Goal: Task Accomplishment & Management: Complete application form

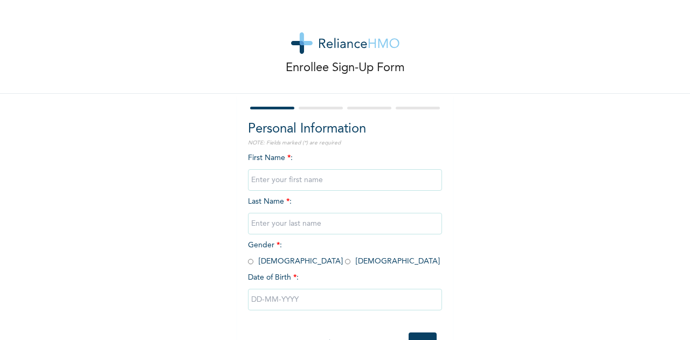
click at [282, 177] on input "text" at bounding box center [345, 180] width 194 height 22
click at [301, 218] on input "text" at bounding box center [345, 224] width 194 height 22
click at [309, 183] on input "BEZALEEL" at bounding box center [345, 180] width 194 height 22
type input "BEZALEEL CHIMASOKA"
click at [295, 224] on input "text" at bounding box center [345, 224] width 194 height 22
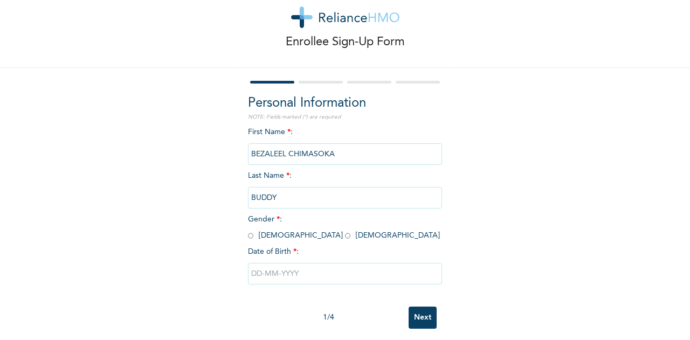
scroll to position [40, 0]
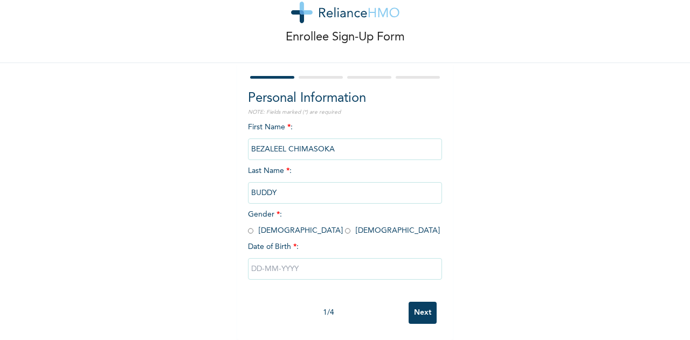
type input "BUDDY"
click at [248, 226] on input "radio" at bounding box center [250, 231] width 5 height 10
radio input "true"
click at [266, 258] on input "text" at bounding box center [345, 269] width 194 height 22
select select "7"
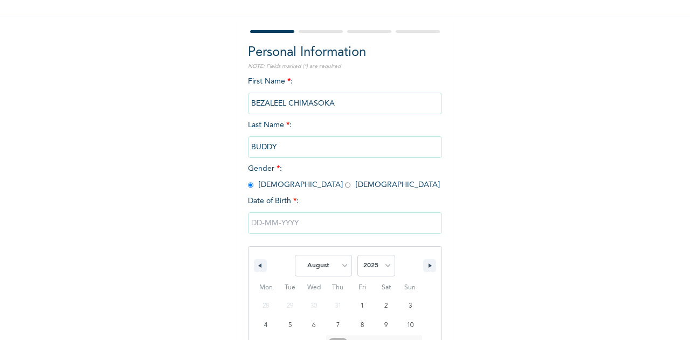
scroll to position [150, 0]
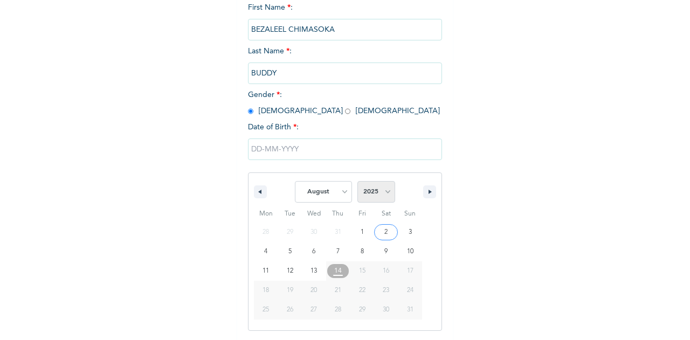
click at [377, 198] on select "2025 2024 2023 2022 2021 2020 2019 2018 2017 2016 2015 2014 2013 2012 2011 2010…" at bounding box center [376, 192] width 38 height 22
select select "2023"
click at [357, 182] on select "2025 2024 2023 2022 2021 2020 2019 2018 2017 2016 2015 2014 2013 2012 2011 2010…" at bounding box center [376, 192] width 38 height 22
click at [338, 192] on select "January February March April May June July August September October November De…" at bounding box center [323, 192] width 57 height 22
select select "5"
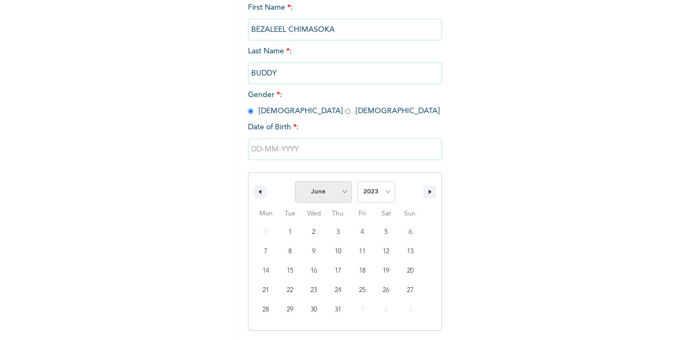
click at [295, 182] on select "January February March April May June July August September October November De…" at bounding box center [323, 192] width 57 height 22
type input "06/08/2023"
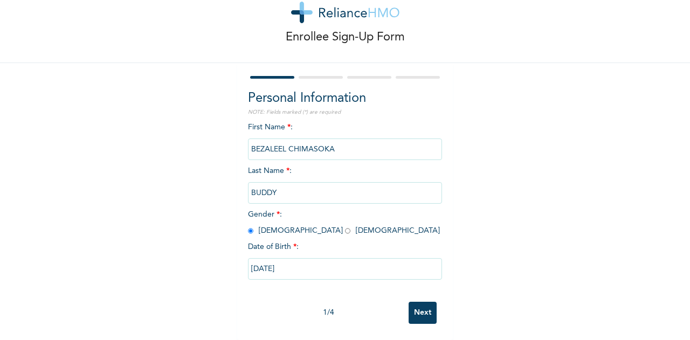
click at [416, 304] on input "Next" at bounding box center [423, 313] width 28 height 22
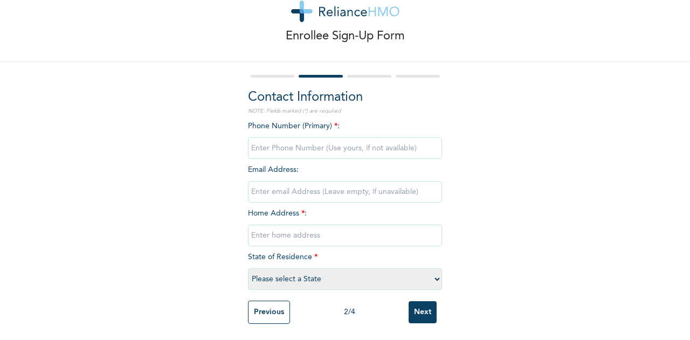
click at [294, 140] on input "phone" at bounding box center [345, 148] width 194 height 22
type input "08062824996"
click at [283, 186] on input "email" at bounding box center [345, 192] width 194 height 22
type input "[EMAIL_ADDRESS][DOMAIN_NAME]"
click at [277, 230] on input "text" at bounding box center [345, 236] width 194 height 22
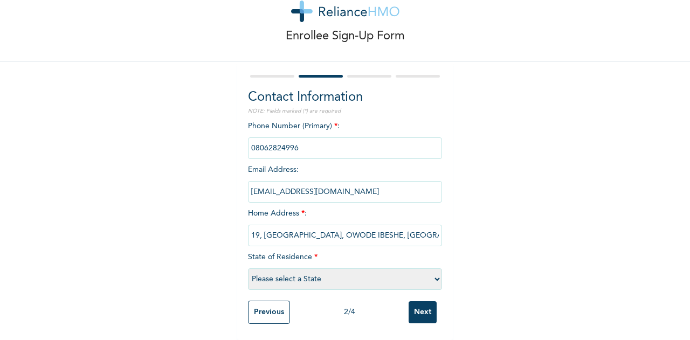
scroll to position [0, 25]
type input "FLAT 19, [GEOGRAPHIC_DATA], OWODE IBESHE, [GEOGRAPHIC_DATA]"
click at [263, 274] on select "Please select a State [PERSON_NAME] (FCT) [PERSON_NAME] Ibom [GEOGRAPHIC_DATA] …" at bounding box center [345, 279] width 194 height 22
select select "25"
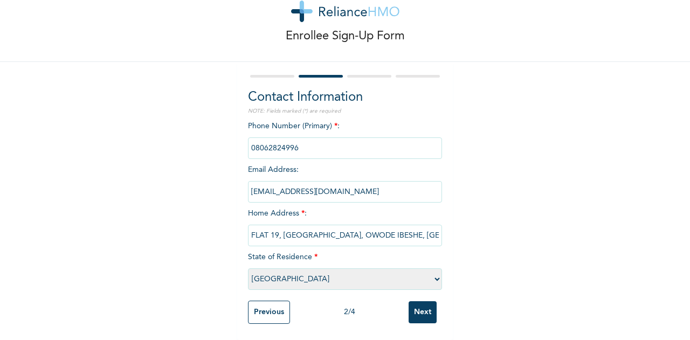
click at [248, 268] on select "Please select a State [PERSON_NAME] (FCT) [PERSON_NAME] Ibom [GEOGRAPHIC_DATA] …" at bounding box center [345, 279] width 194 height 22
click at [418, 304] on input "Next" at bounding box center [423, 312] width 28 height 22
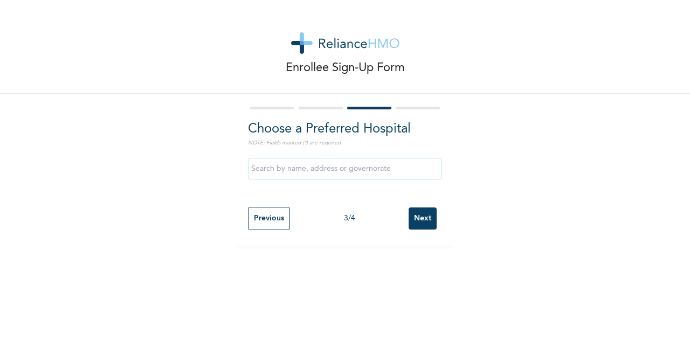
click at [312, 172] on input "text" at bounding box center [345, 169] width 194 height 22
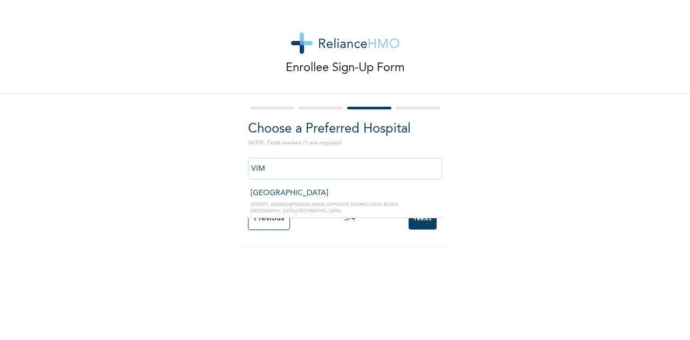
type input "[GEOGRAPHIC_DATA]"
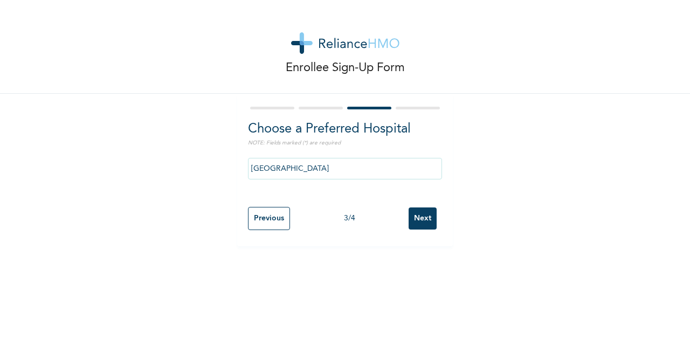
click at [409, 218] on input "Next" at bounding box center [423, 218] width 28 height 22
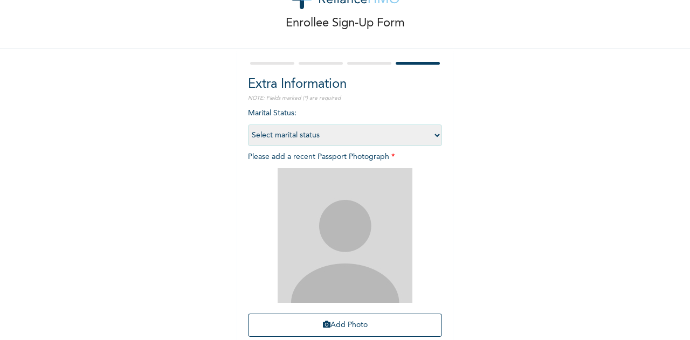
scroll to position [108, 0]
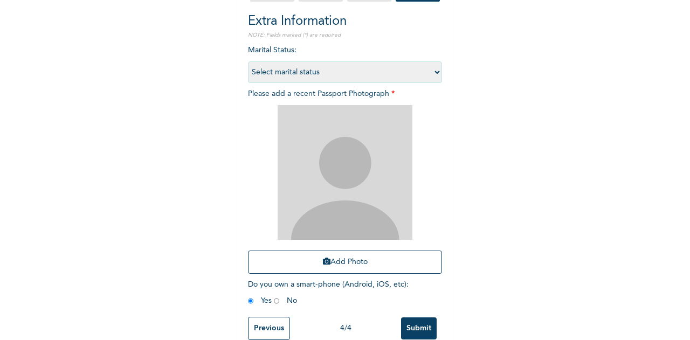
click at [314, 81] on select "Select marital status [DEMOGRAPHIC_DATA] Married [DEMOGRAPHIC_DATA] Widow/[DEMO…" at bounding box center [345, 72] width 194 height 22
select select "1"
click at [248, 61] on select "Select marital status [DEMOGRAPHIC_DATA] Married [DEMOGRAPHIC_DATA] Widow/[DEMO…" at bounding box center [345, 72] width 194 height 22
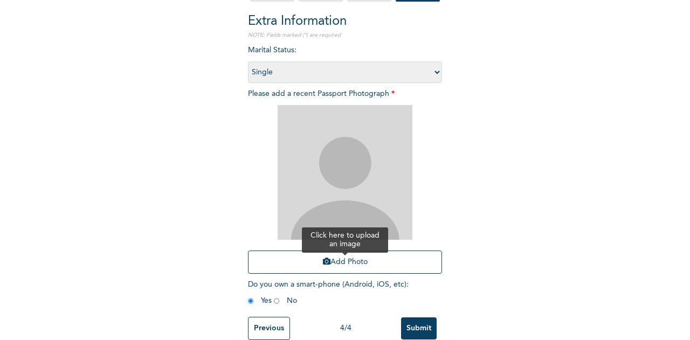
click at [362, 264] on button "Add Photo" at bounding box center [345, 262] width 194 height 23
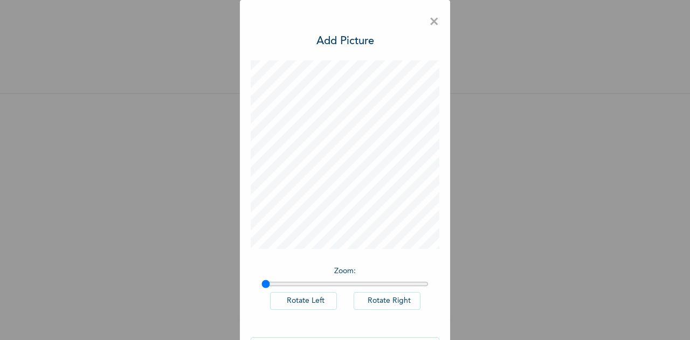
scroll to position [36, 0]
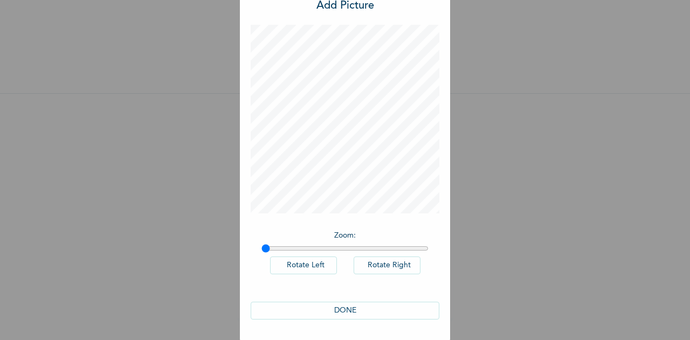
click at [366, 306] on button "DONE" at bounding box center [345, 311] width 189 height 18
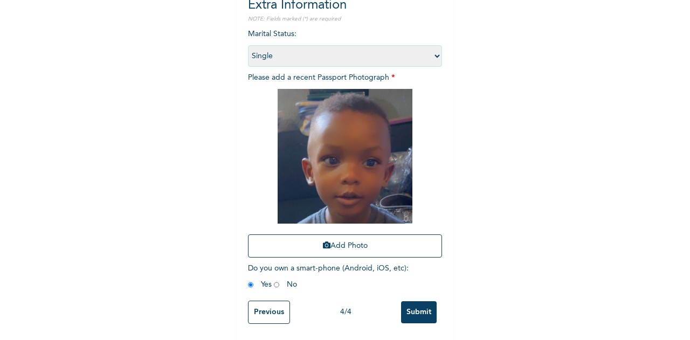
scroll to position [133, 0]
click at [419, 302] on input "Submit" at bounding box center [419, 312] width 36 height 22
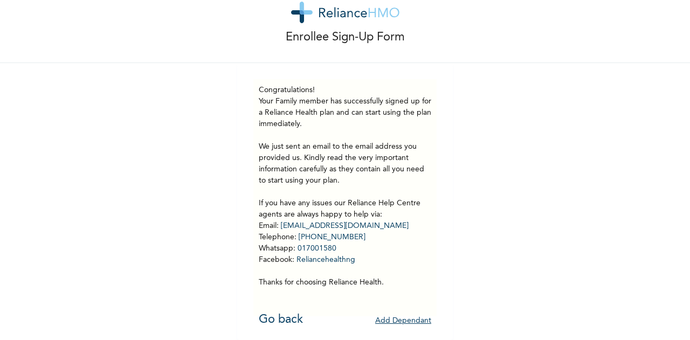
scroll to position [39, 0]
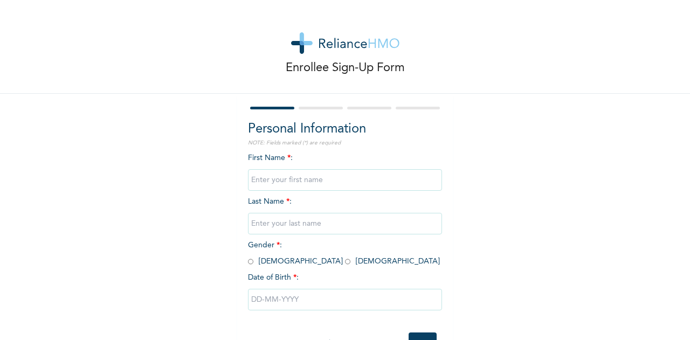
click at [301, 181] on input "text" at bounding box center [345, 180] width 194 height 22
type input "MUNACHI [PERSON_NAME]"
click at [283, 219] on input "text" at bounding box center [345, 224] width 194 height 22
type input "U"
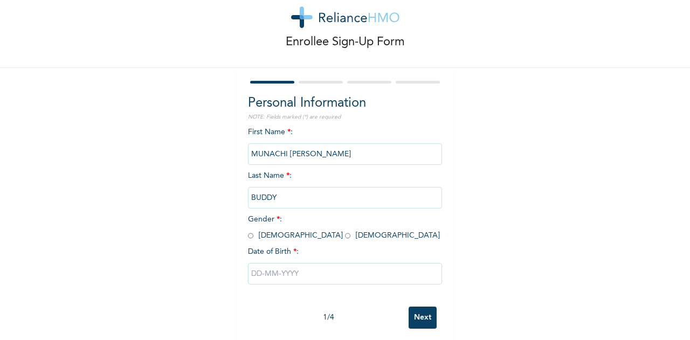
scroll to position [40, 0]
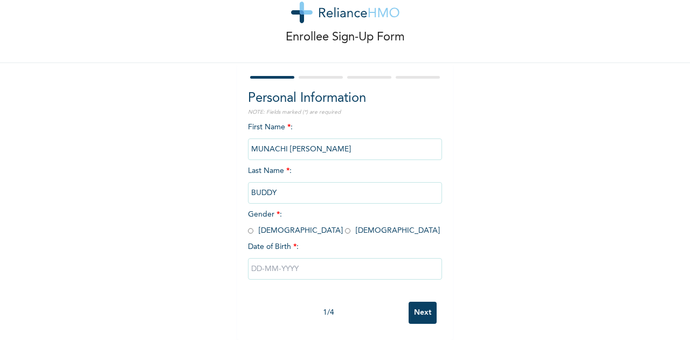
type input "BUDDY"
click at [248, 226] on input "radio" at bounding box center [250, 231] width 5 height 10
radio input "true"
click at [276, 258] on input "text" at bounding box center [345, 269] width 194 height 22
select select "7"
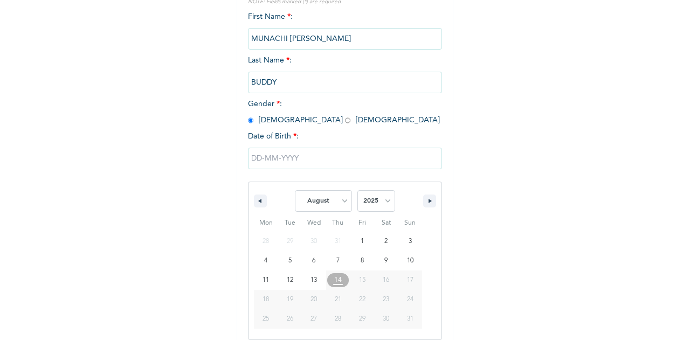
scroll to position [150, 0]
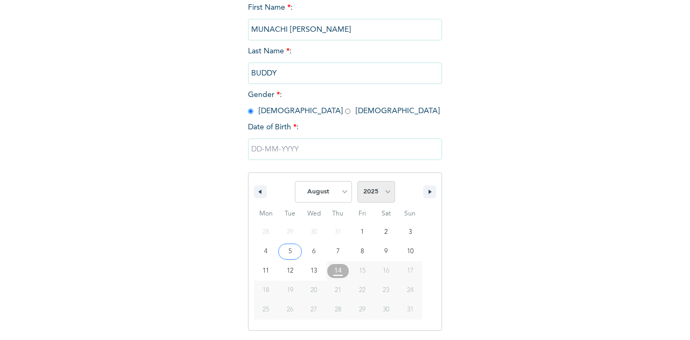
click at [378, 198] on select "2025 2024 2023 2022 2021 2020 2019 2018 2017 2016 2015 2014 2013 2012 2011 2010…" at bounding box center [376, 192] width 38 height 22
select select "2014"
click at [357, 182] on select "2025 2024 2023 2022 2021 2020 2019 2018 2017 2016 2015 2014 2013 2012 2011 2010…" at bounding box center [376, 192] width 38 height 22
click at [342, 191] on select "January February March April May June July August September October November De…" at bounding box center [323, 192] width 57 height 22
select select "2"
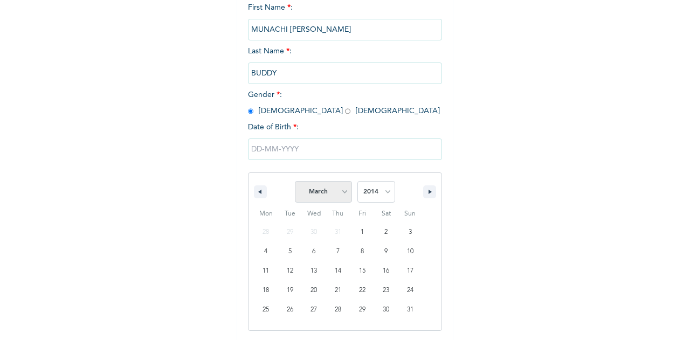
click at [295, 182] on select "January February March April May June July August September October November De…" at bounding box center [323, 192] width 57 height 22
type input "[DATE]"
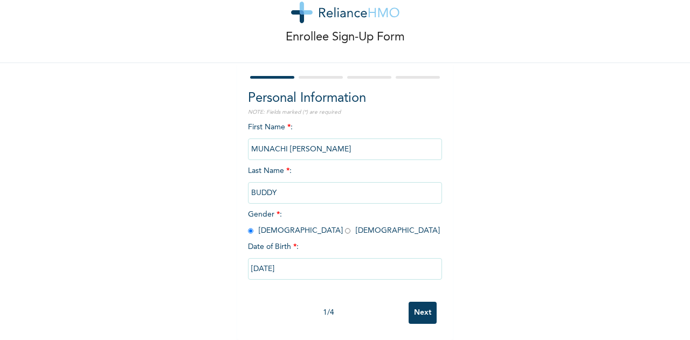
scroll to position [40, 0]
click at [420, 304] on input "Next" at bounding box center [423, 313] width 28 height 22
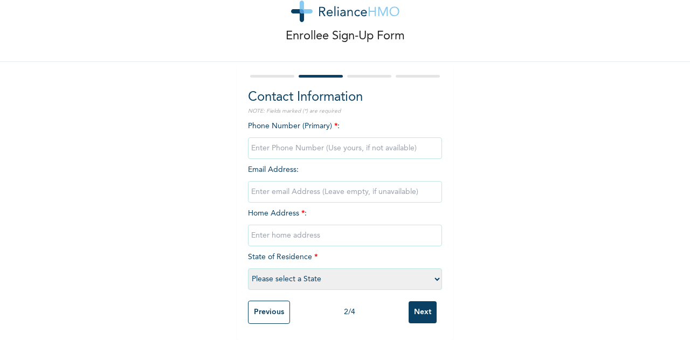
click at [299, 142] on input "phone" at bounding box center [345, 148] width 194 height 22
type input "07060874141"
click at [292, 181] on input "email" at bounding box center [345, 192] width 194 height 22
type input "alobethel1@gmail.com"
click at [281, 225] on input "text" at bounding box center [345, 236] width 194 height 22
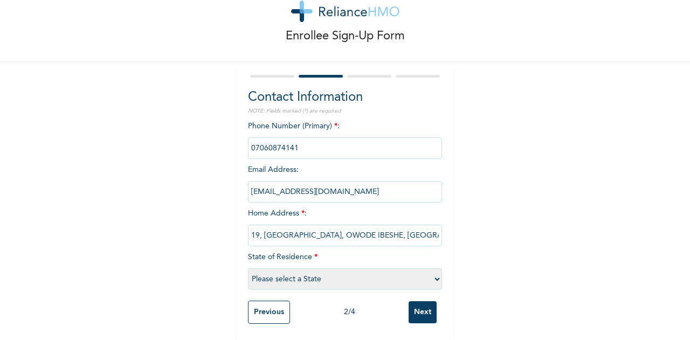
scroll to position [0, 25]
type input "FLAT 19, [GEOGRAPHIC_DATA], OWODE IBESHE, [GEOGRAPHIC_DATA]"
click at [286, 274] on select "Please select a State [PERSON_NAME] (FCT) [PERSON_NAME] Ibom [GEOGRAPHIC_DATA] …" at bounding box center [345, 279] width 194 height 22
select select "25"
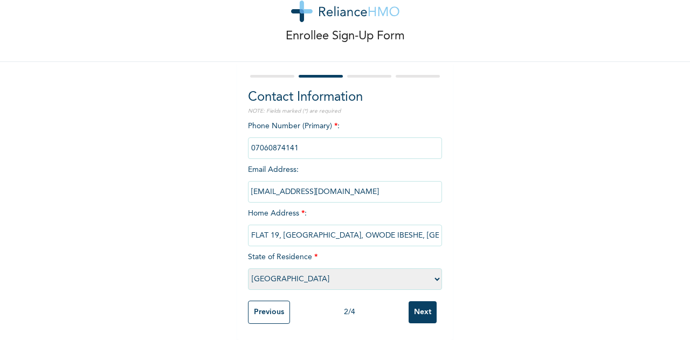
click at [248, 268] on select "Please select a State [PERSON_NAME] (FCT) [PERSON_NAME] Ibom [GEOGRAPHIC_DATA] …" at bounding box center [345, 279] width 194 height 22
click at [419, 306] on input "Next" at bounding box center [423, 312] width 28 height 22
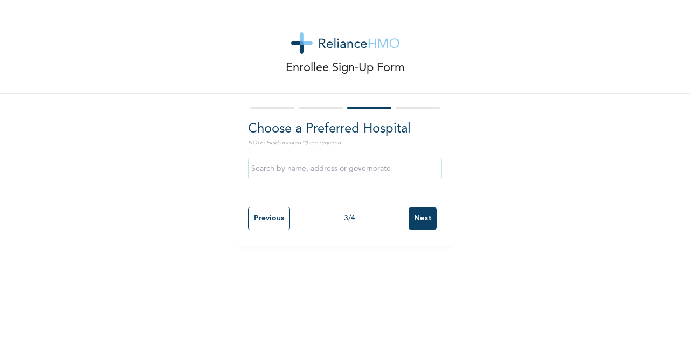
click at [338, 173] on input "text" at bounding box center [345, 169] width 194 height 22
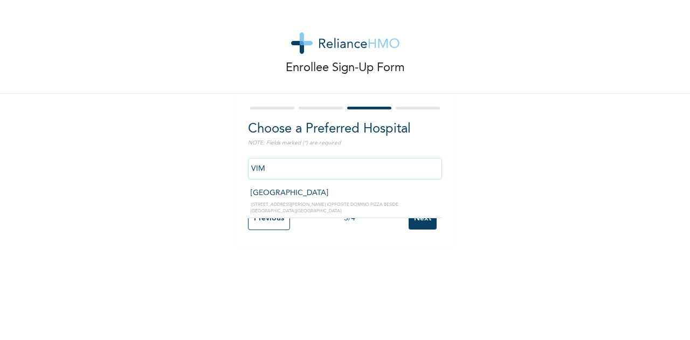
type input "[GEOGRAPHIC_DATA]"
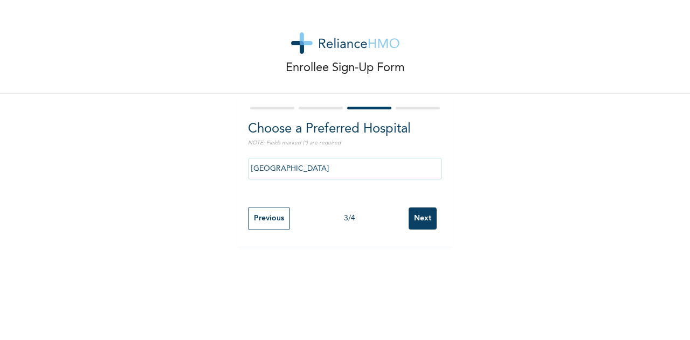
click at [414, 217] on input "Next" at bounding box center [423, 218] width 28 height 22
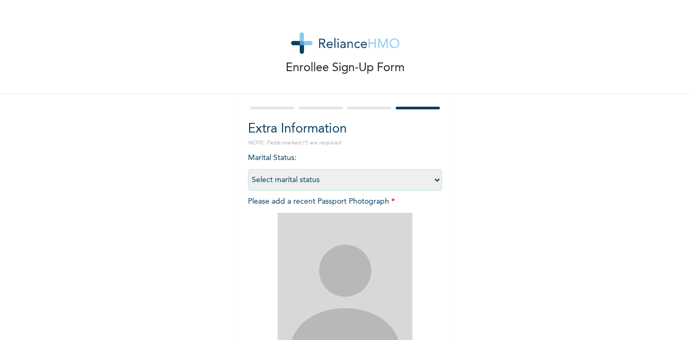
click at [314, 179] on select "Select marital status [DEMOGRAPHIC_DATA] Married [DEMOGRAPHIC_DATA] Widow/[DEMO…" at bounding box center [345, 180] width 194 height 22
select select "1"
click at [248, 169] on select "Select marital status [DEMOGRAPHIC_DATA] Married [DEMOGRAPHIC_DATA] Widow/[DEMO…" at bounding box center [345, 180] width 194 height 22
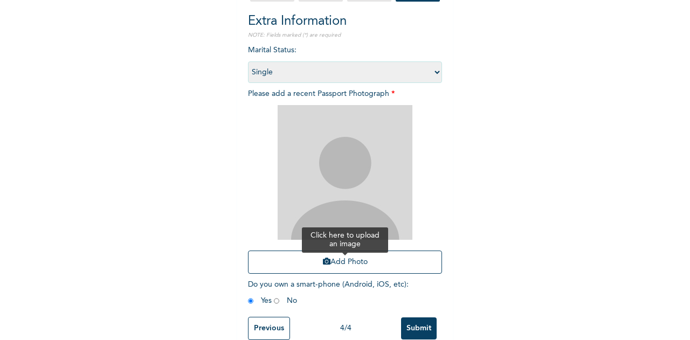
scroll to position [133, 0]
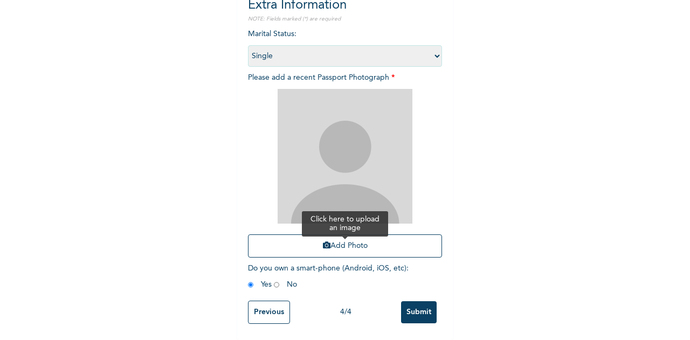
click at [351, 238] on button "Add Photo" at bounding box center [345, 245] width 194 height 23
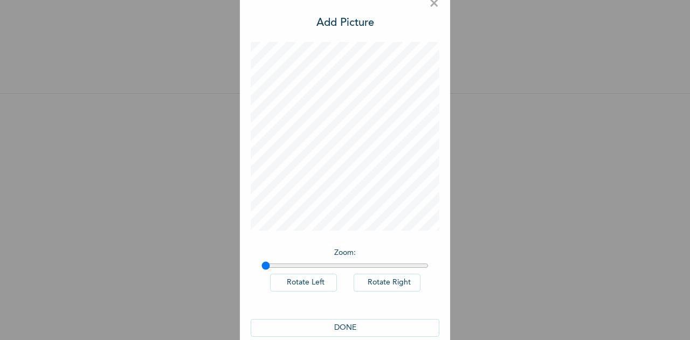
scroll to position [36, 0]
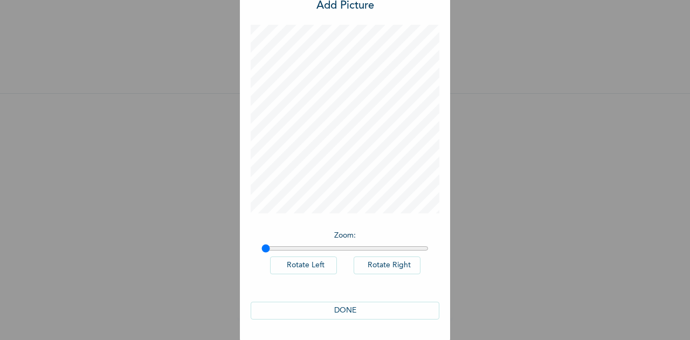
click at [348, 308] on button "DONE" at bounding box center [345, 311] width 189 height 18
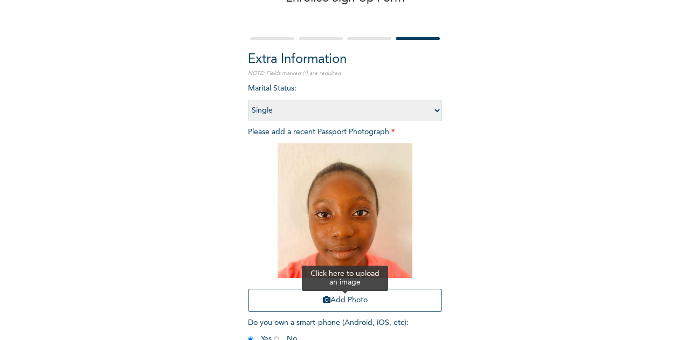
scroll to position [133, 0]
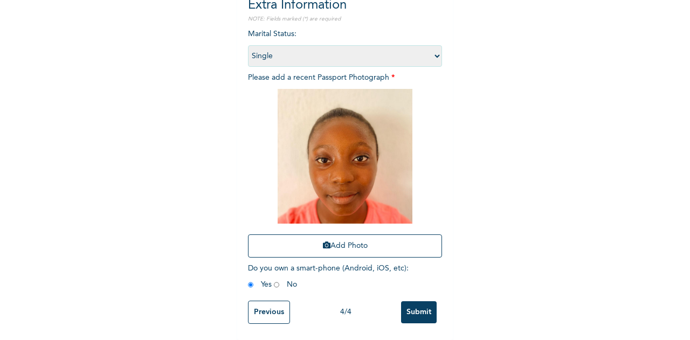
click at [409, 303] on input "Submit" at bounding box center [419, 312] width 36 height 22
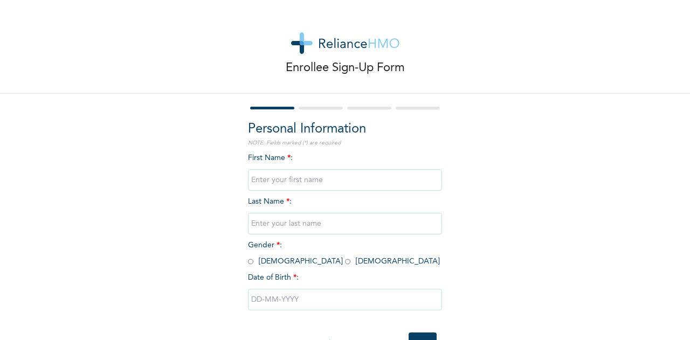
click at [275, 185] on input "text" at bounding box center [345, 180] width 194 height 22
type input "MUNACHI [PERSON_NAME]"
click at [258, 224] on input "text" at bounding box center [345, 224] width 194 height 22
type input "BUDDY"
click at [345, 264] on input "radio" at bounding box center [347, 262] width 5 height 10
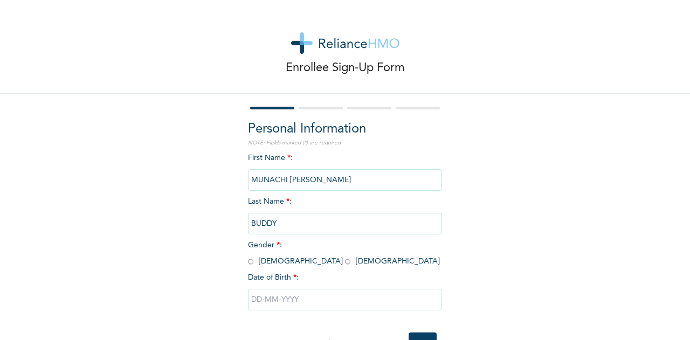
radio input "true"
click at [276, 296] on input "text" at bounding box center [345, 300] width 194 height 22
select select "7"
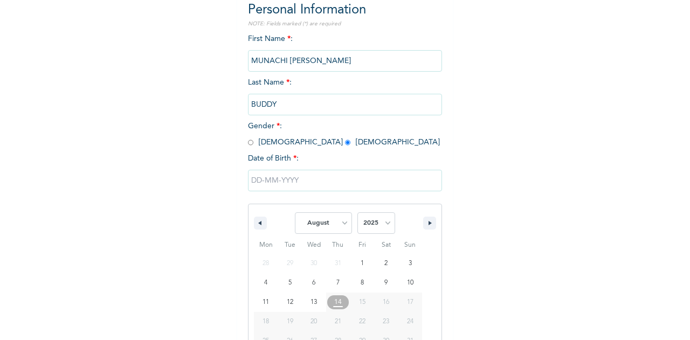
scroll to position [150, 0]
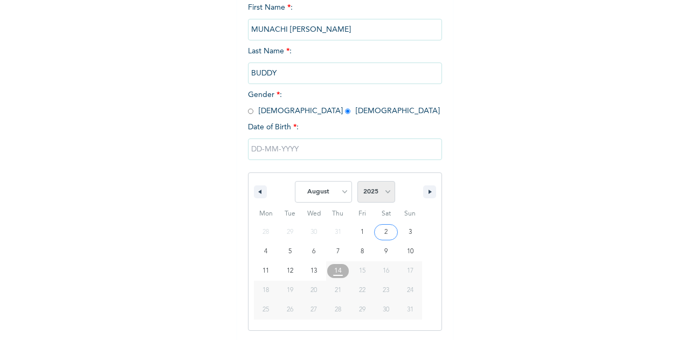
click at [368, 196] on select "2025 2024 2023 2022 2021 2020 2019 2018 2017 2016 2015 2014 2013 2012 2011 2010…" at bounding box center [376, 192] width 38 height 22
select select "2014"
click at [357, 182] on select "2025 2024 2023 2022 2021 2020 2019 2018 2017 2016 2015 2014 2013 2012 2011 2010…" at bounding box center [376, 192] width 38 height 22
click at [340, 189] on select "January February March April May June July August September October November De…" at bounding box center [323, 192] width 57 height 22
select select "2"
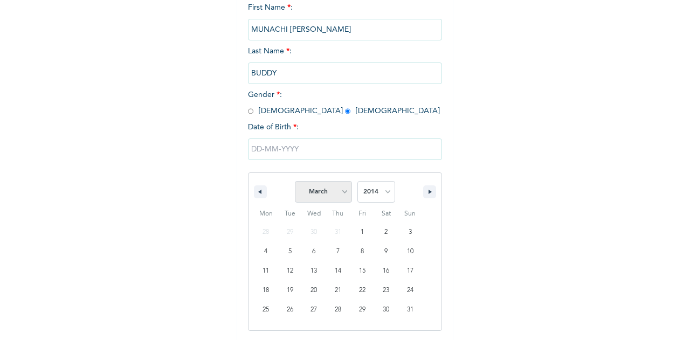
click at [295, 182] on select "January February March April May June July August September October November De…" at bounding box center [323, 192] width 57 height 22
drag, startPoint x: 314, startPoint y: 294, endPoint x: 314, endPoint y: 283, distance: 11.3
type input "[DATE]"
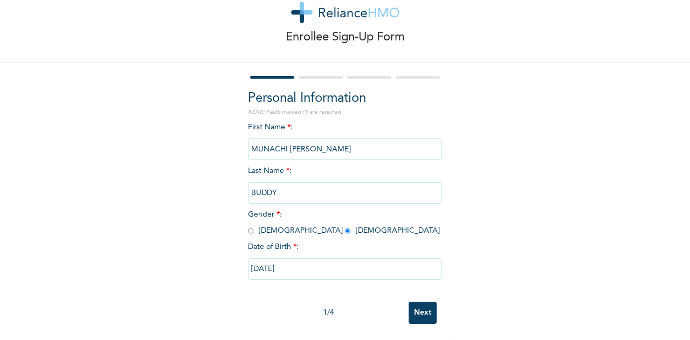
click at [413, 302] on input "Next" at bounding box center [423, 313] width 28 height 22
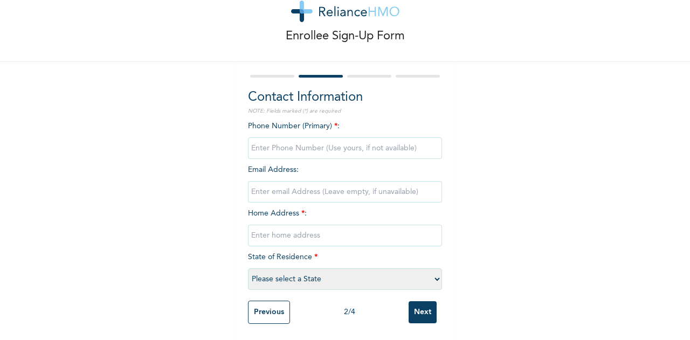
click at [292, 142] on input "phone" at bounding box center [345, 148] width 194 height 22
type input "08062824996"
click at [296, 188] on input "email" at bounding box center [345, 192] width 194 height 22
type input "[EMAIL_ADDRESS][DOMAIN_NAME]"
click at [294, 232] on input "text" at bounding box center [345, 236] width 194 height 22
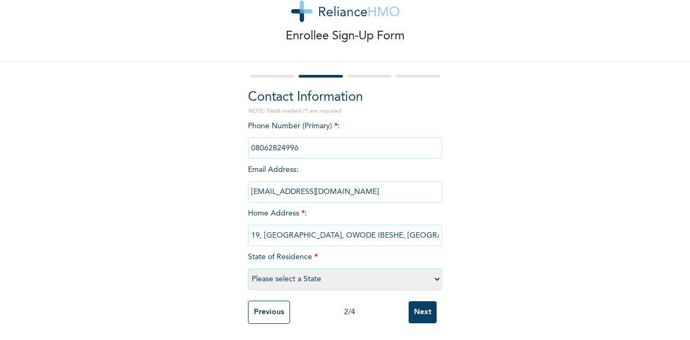
scroll to position [0, 25]
type input "FLAT 19, [GEOGRAPHIC_DATA], OWODE IBESHE, [GEOGRAPHIC_DATA]"
click at [290, 269] on select "Please select a State [PERSON_NAME] (FCT) [PERSON_NAME] Ibom [GEOGRAPHIC_DATA] …" at bounding box center [345, 279] width 194 height 22
select select "25"
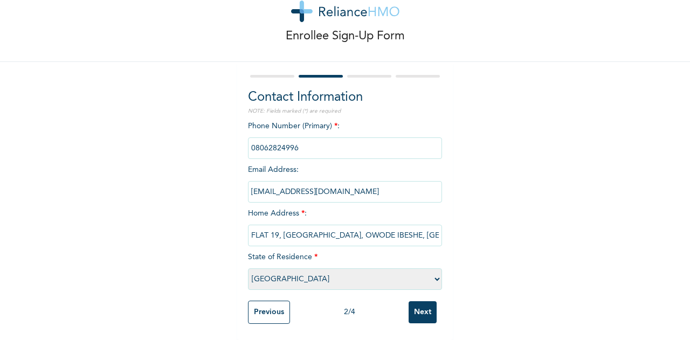
click at [248, 268] on select "Please select a State Abia Abuja (FCT) Adamawa Akwa Ibom Anambra Bauchi Bayelsa…" at bounding box center [345, 279] width 194 height 22
click at [414, 306] on input "Next" at bounding box center [423, 312] width 28 height 22
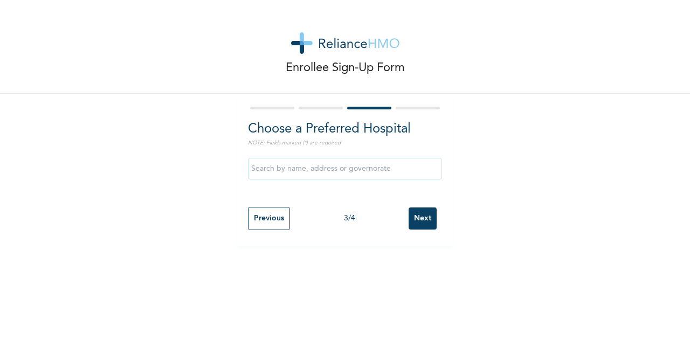
click at [333, 174] on input "text" at bounding box center [345, 169] width 194 height 22
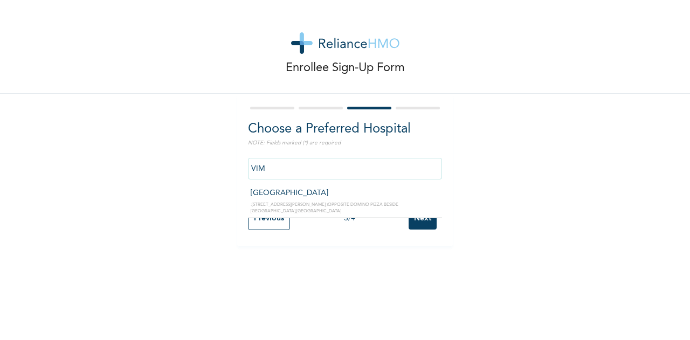
type input "[GEOGRAPHIC_DATA]"
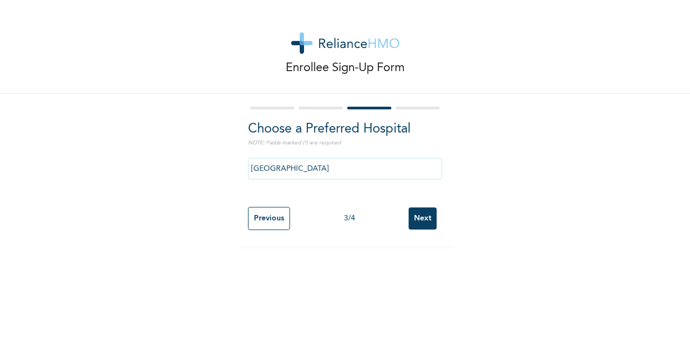
click at [411, 216] on input "Next" at bounding box center [423, 218] width 28 height 22
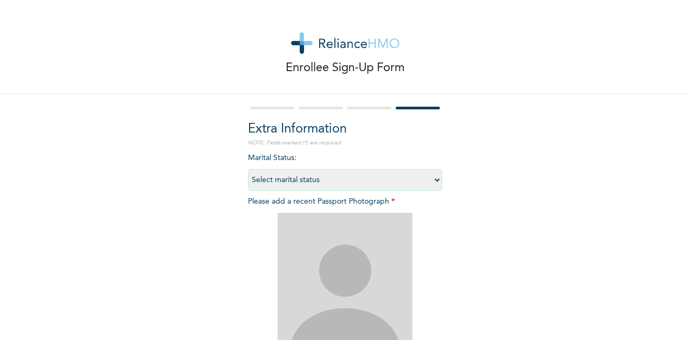
click at [351, 184] on select "Select marital status [DEMOGRAPHIC_DATA] Married [DEMOGRAPHIC_DATA] Widow/[DEMO…" at bounding box center [345, 180] width 194 height 22
select select "1"
click at [248, 169] on select "Select marital status [DEMOGRAPHIC_DATA] Married [DEMOGRAPHIC_DATA] Widow/[DEMO…" at bounding box center [345, 180] width 194 height 22
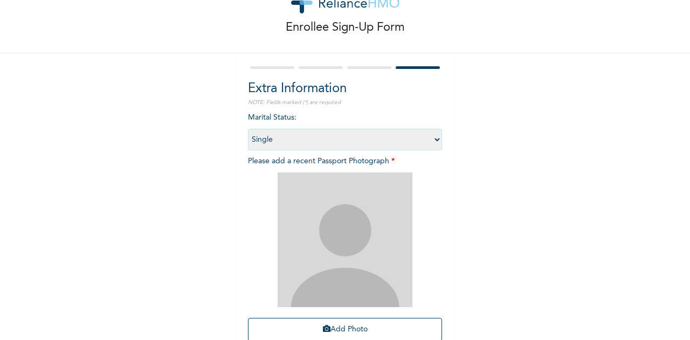
scroll to position [108, 0]
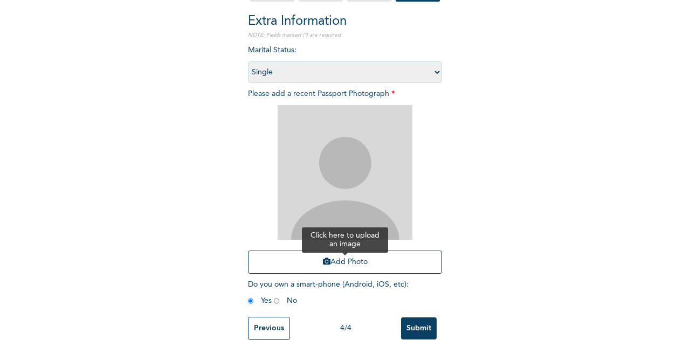
click at [361, 265] on button "Add Photo" at bounding box center [345, 262] width 194 height 23
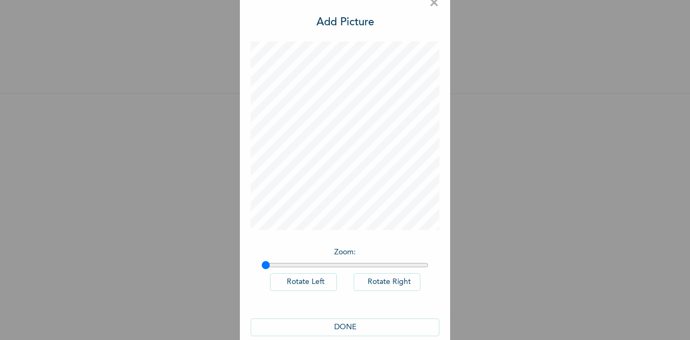
scroll to position [36, 0]
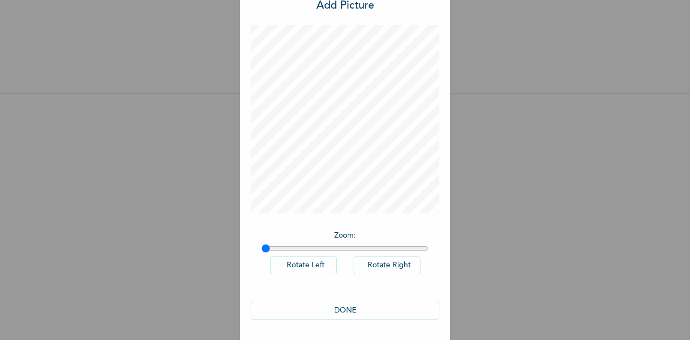
click at [376, 305] on button "DONE" at bounding box center [345, 311] width 189 height 18
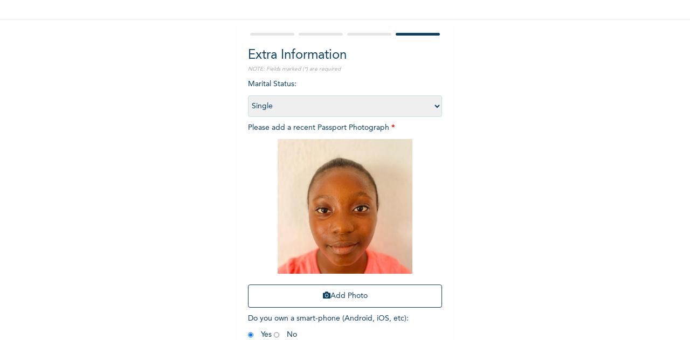
scroll to position [133, 0]
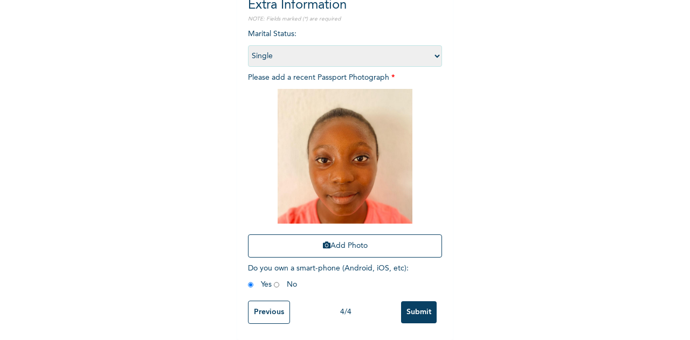
click at [414, 303] on input "Submit" at bounding box center [419, 312] width 36 height 22
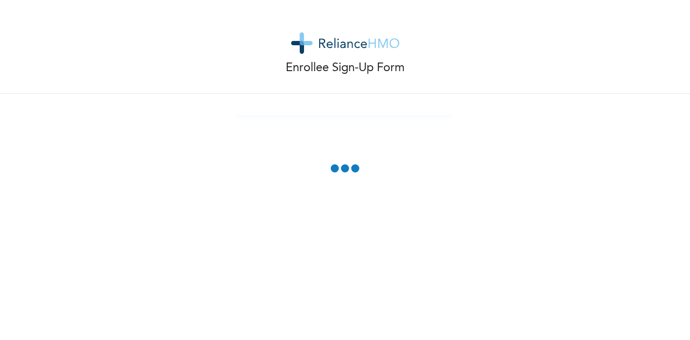
scroll to position [0, 0]
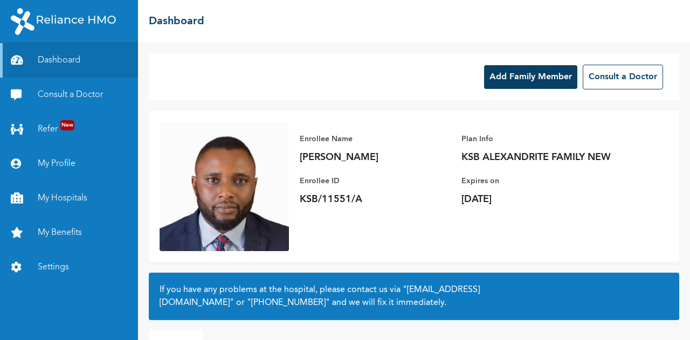
click at [529, 78] on button "Add Family Member" at bounding box center [530, 77] width 93 height 24
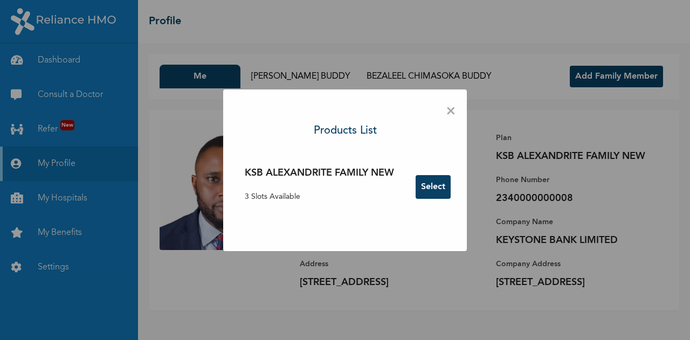
click at [452, 108] on span "×" at bounding box center [451, 111] width 10 height 23
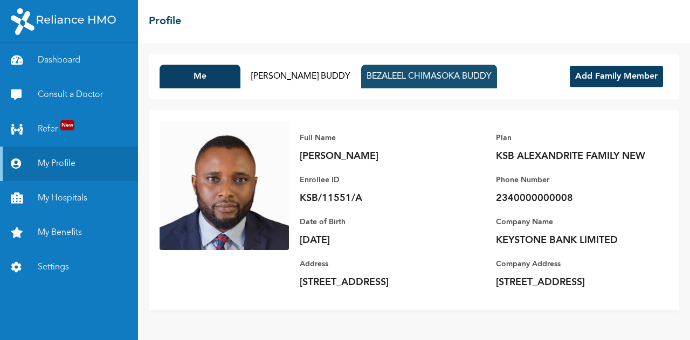
click at [405, 80] on button "BEZALEEL CHIMASOKA BUDDY" at bounding box center [429, 77] width 136 height 24
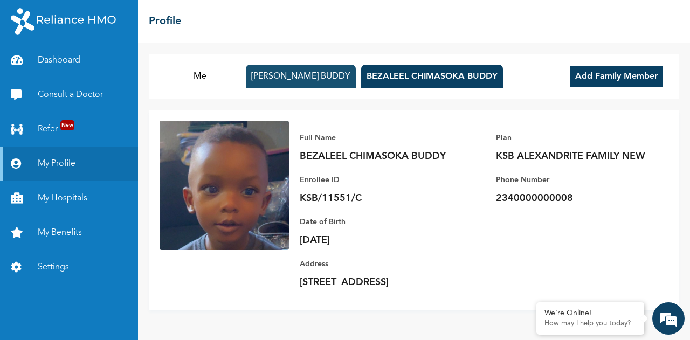
click at [294, 77] on button "CHINWE BETHEL BUDDY" at bounding box center [301, 77] width 110 height 24
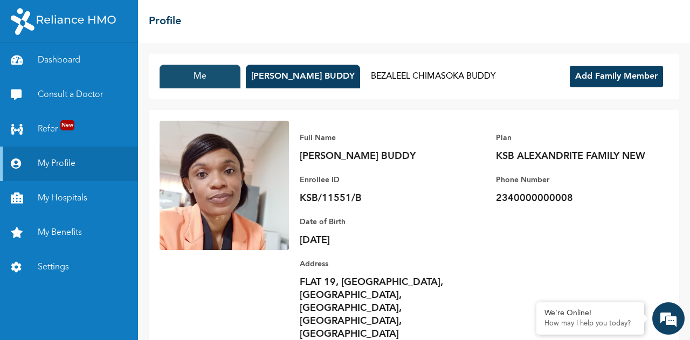
click at [214, 77] on button "Me" at bounding box center [200, 77] width 81 height 24
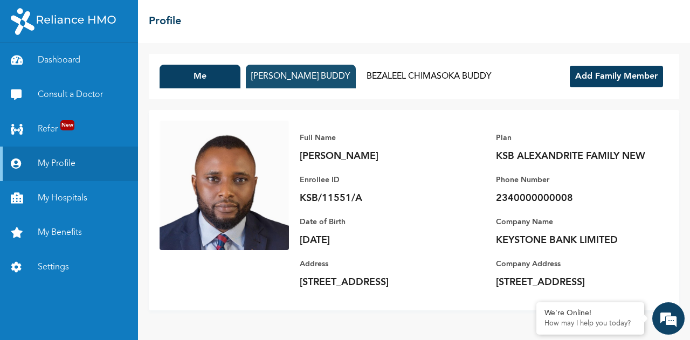
click at [276, 73] on button "CHINWE BETHEL BUDDY" at bounding box center [301, 77] width 110 height 24
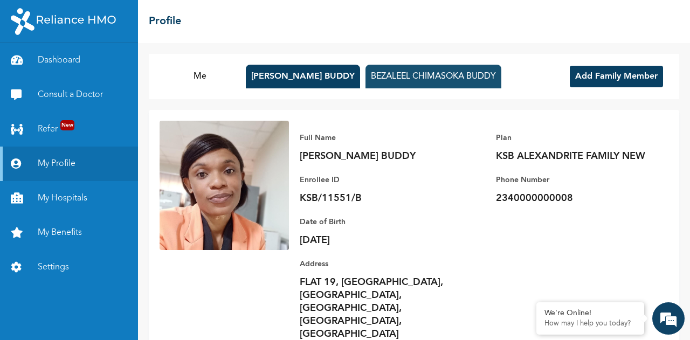
click at [385, 77] on button "BEZALEEL CHIMASOKA BUDDY" at bounding box center [433, 77] width 136 height 24
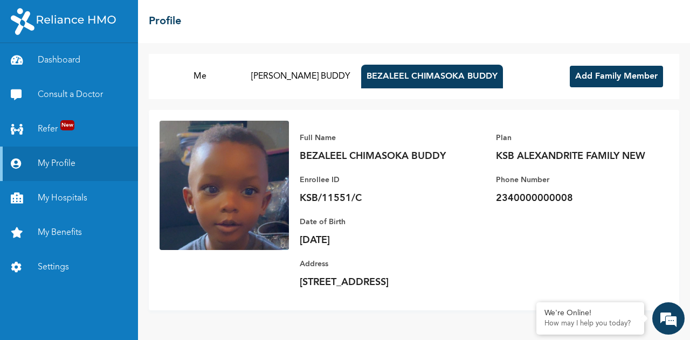
click at [598, 82] on button "Add Family Member" at bounding box center [616, 77] width 93 height 22
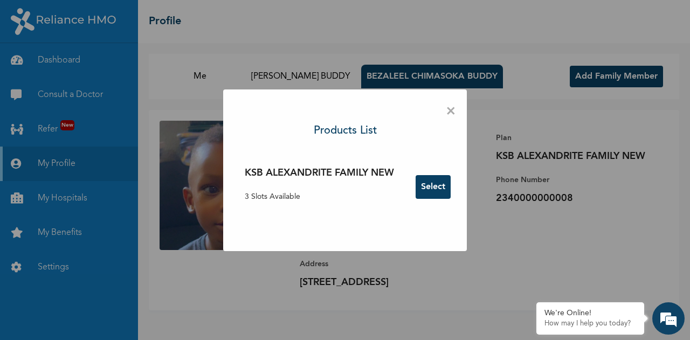
click at [438, 186] on button "Select" at bounding box center [433, 187] width 35 height 24
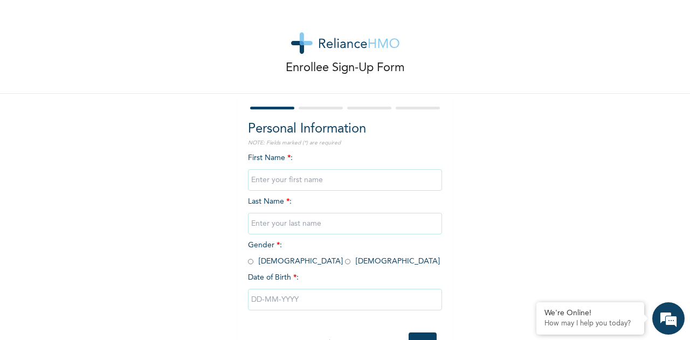
click at [294, 181] on input "text" at bounding box center [345, 180] width 194 height 22
type input "M"
type input "I"
type input "MUNACH ISABELLA"
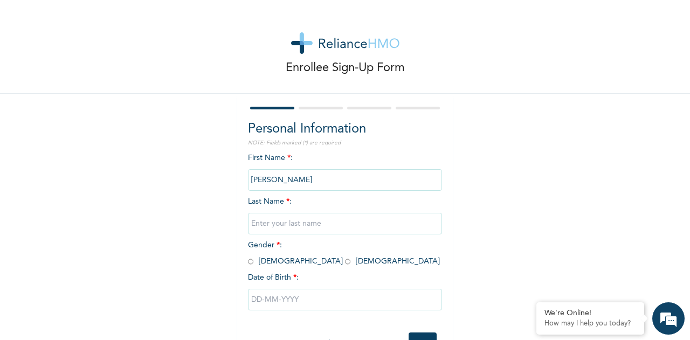
click at [290, 225] on input "text" at bounding box center [345, 224] width 194 height 22
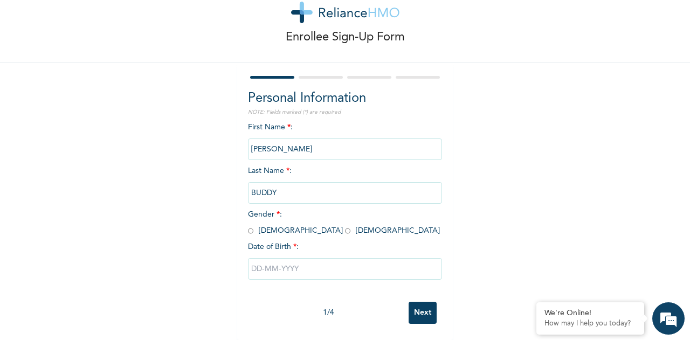
type input "BUDDY"
click at [345, 226] on input "radio" at bounding box center [347, 231] width 5 height 10
radio input "true"
click at [278, 258] on input "text" at bounding box center [345, 269] width 194 height 22
select select "7"
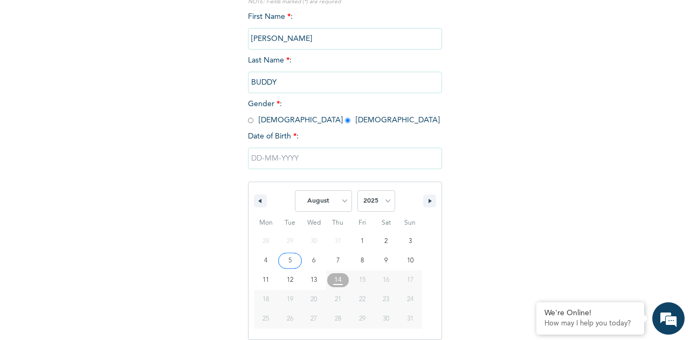
scroll to position [150, 0]
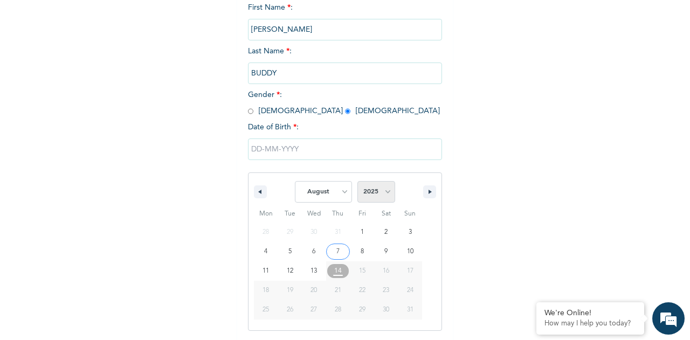
click at [379, 200] on select "2025 2024 2023 2022 2021 2020 2019 2018 2017 2016 2015 2014 2013 2012 2011 2010…" at bounding box center [376, 192] width 38 height 22
select select "2014"
click at [357, 182] on select "2025 2024 2023 2022 2021 2020 2019 2018 2017 2016 2015 2014 2013 2012 2011 2010…" at bounding box center [376, 192] width 38 height 22
drag, startPoint x: 331, startPoint y: 191, endPoint x: 330, endPoint y: 186, distance: 5.5
click at [331, 191] on select "January February March April May June July August September October November De…" at bounding box center [323, 192] width 57 height 22
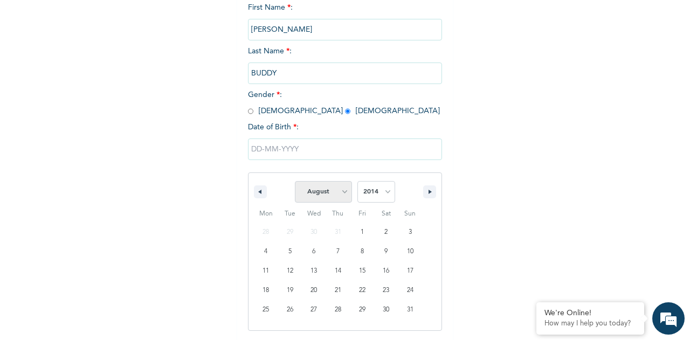
select select "2"
click at [295, 182] on select "January February March April May June July August September October November De…" at bounding box center [323, 192] width 57 height 22
type input "03/19/2014"
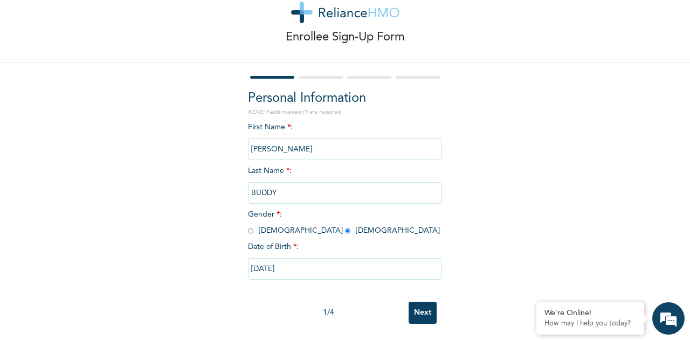
click at [411, 303] on input "Next" at bounding box center [423, 313] width 28 height 22
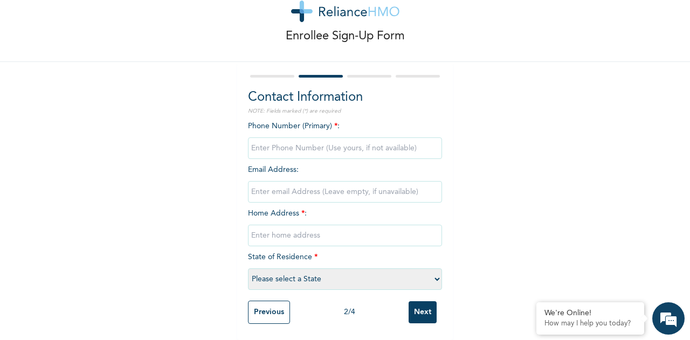
click at [288, 143] on input "phone" at bounding box center [345, 148] width 194 height 22
type input "07060874141"
click at [285, 181] on input "email" at bounding box center [345, 192] width 194 height 22
type input "[EMAIL_ADDRESS][DOMAIN_NAME]"
click at [266, 234] on input "text" at bounding box center [345, 236] width 194 height 22
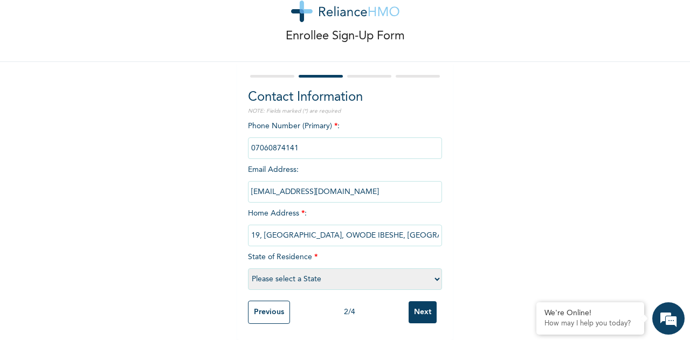
scroll to position [0, 25]
type input "FLAT 19, SURU IBESHE GARDEN, OWODE IBESHE, IKORODU"
click at [277, 269] on select "Please select a State [PERSON_NAME] (FCT) [PERSON_NAME] Ibom [GEOGRAPHIC_DATA] …" at bounding box center [345, 279] width 194 height 22
select select "25"
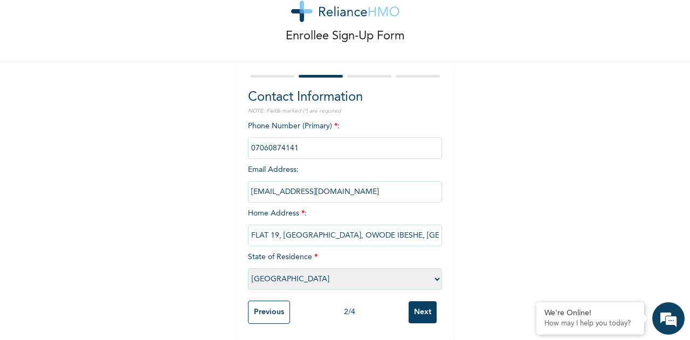
click at [248, 268] on select "Please select a State [PERSON_NAME] (FCT) [PERSON_NAME] Ibom [GEOGRAPHIC_DATA] …" at bounding box center [345, 279] width 194 height 22
click at [429, 303] on input "Next" at bounding box center [423, 312] width 28 height 22
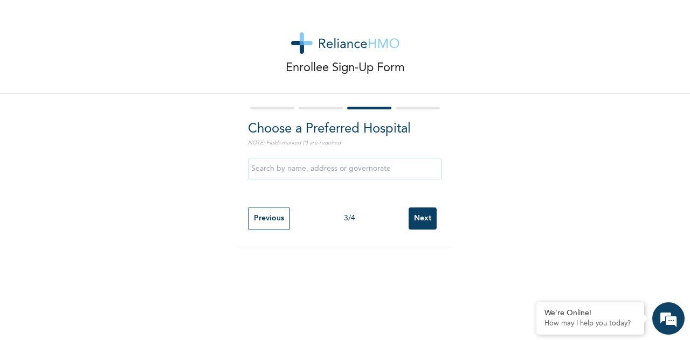
click at [323, 167] on input "text" at bounding box center [345, 169] width 194 height 22
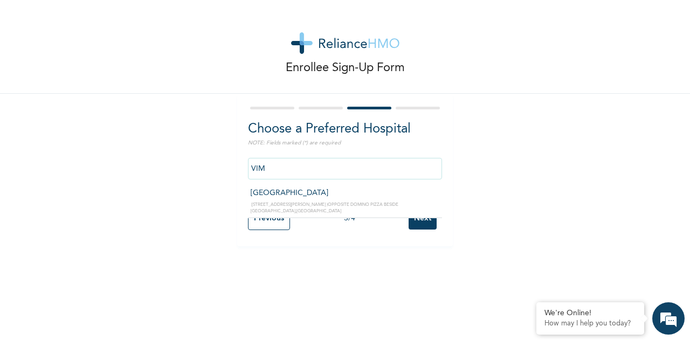
type input "[GEOGRAPHIC_DATA]"
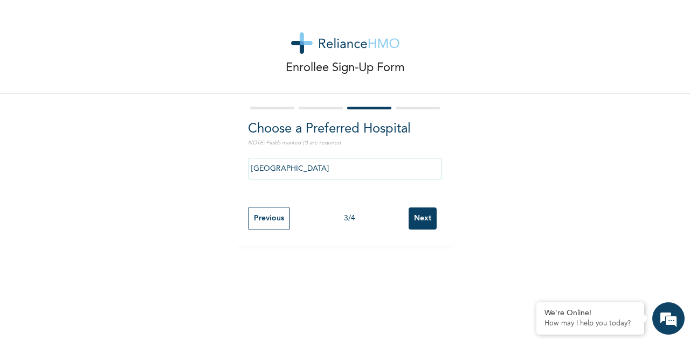
click at [414, 217] on input "Next" at bounding box center [423, 218] width 28 height 22
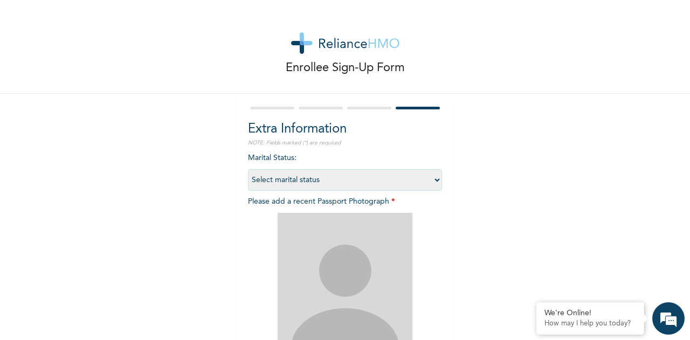
click at [317, 175] on select "Select marital status [DEMOGRAPHIC_DATA] Married [DEMOGRAPHIC_DATA] Widow/[DEMO…" at bounding box center [345, 180] width 194 height 22
select select "1"
click at [248, 169] on select "Select marital status [DEMOGRAPHIC_DATA] Married [DEMOGRAPHIC_DATA] Widow/[DEMO…" at bounding box center [345, 180] width 194 height 22
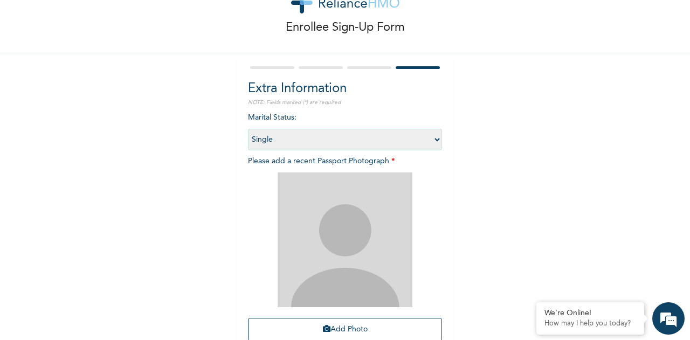
scroll to position [108, 0]
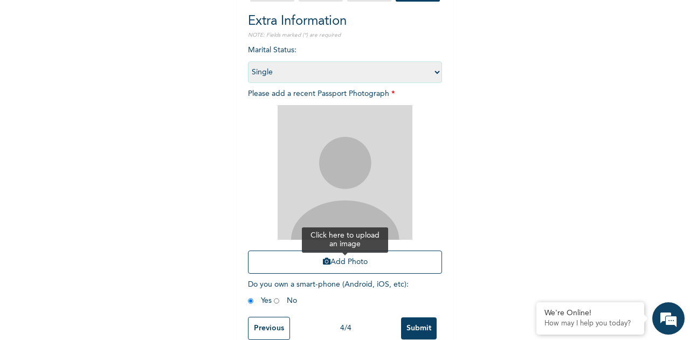
click at [364, 264] on button "Add Photo" at bounding box center [345, 262] width 194 height 23
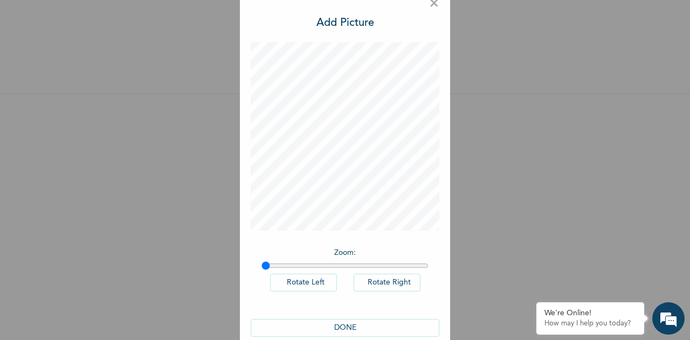
scroll to position [36, 0]
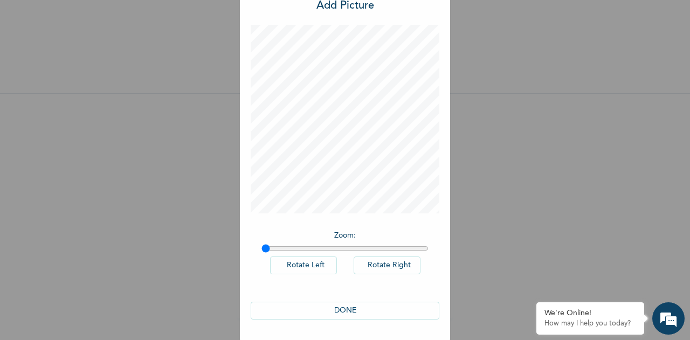
click at [375, 307] on button "DONE" at bounding box center [345, 311] width 189 height 18
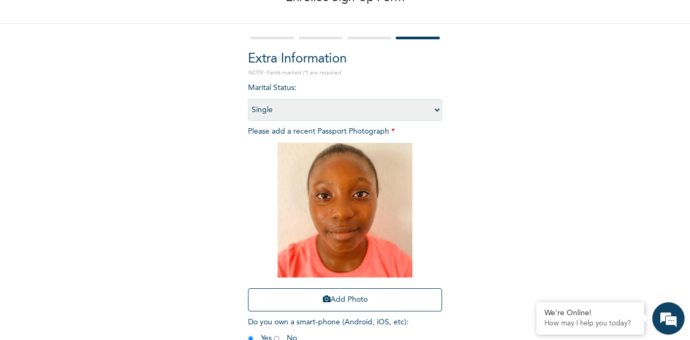
scroll to position [133, 0]
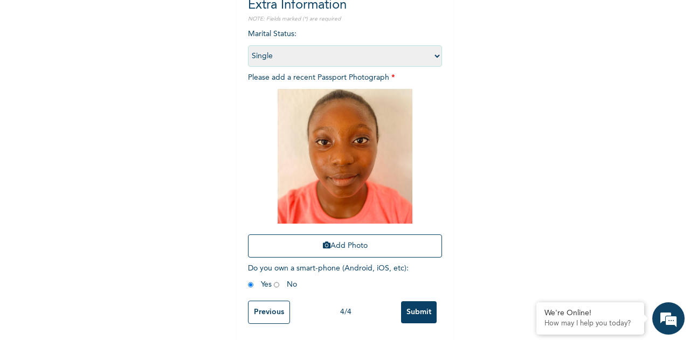
click at [410, 301] on input "Submit" at bounding box center [419, 312] width 36 height 22
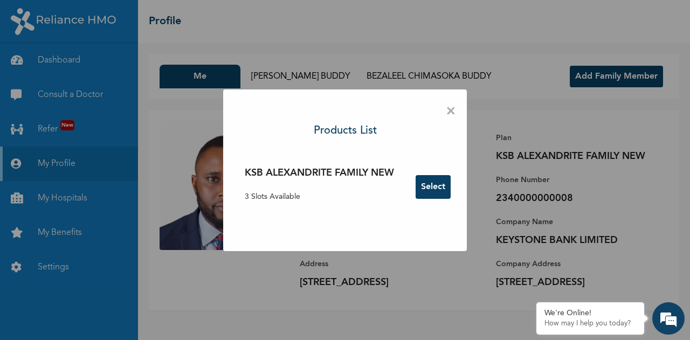
click at [441, 189] on button "Select" at bounding box center [433, 187] width 35 height 24
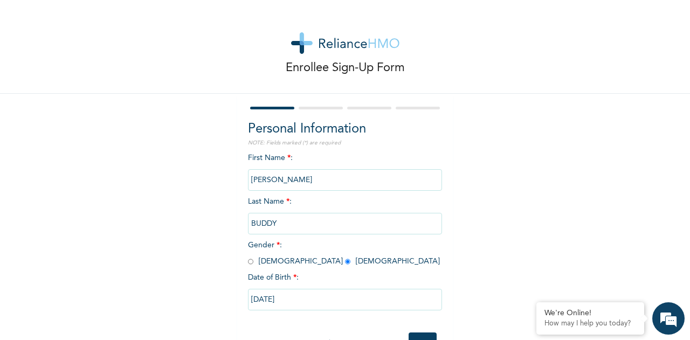
scroll to position [40, 0]
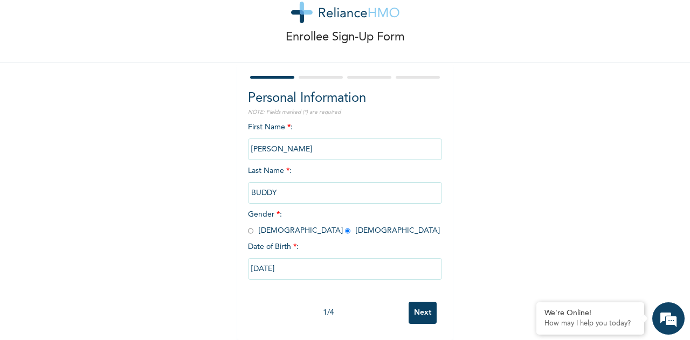
drag, startPoint x: 323, startPoint y: 141, endPoint x: 245, endPoint y: 141, distance: 78.7
click at [248, 141] on input "MUNACH ISABELLA" at bounding box center [345, 150] width 194 height 22
type input "ISABELLA MUNACHI"
click at [421, 304] on input "Next" at bounding box center [423, 313] width 28 height 22
select select "25"
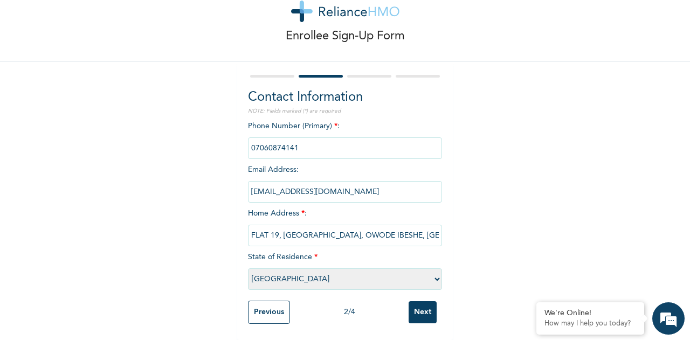
scroll to position [41, 0]
click at [413, 305] on input "Next" at bounding box center [423, 312] width 28 height 22
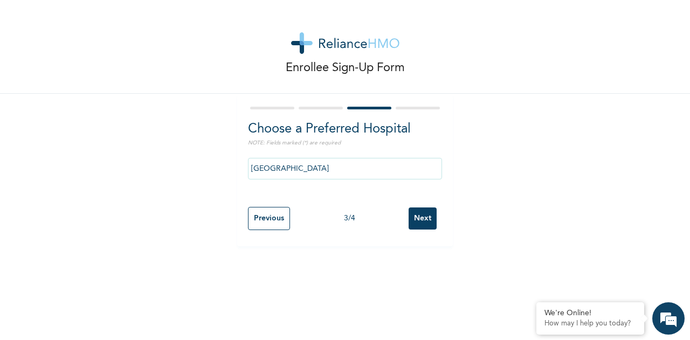
scroll to position [0, 0]
click at [413, 218] on input "Next" at bounding box center [423, 218] width 28 height 22
select select "1"
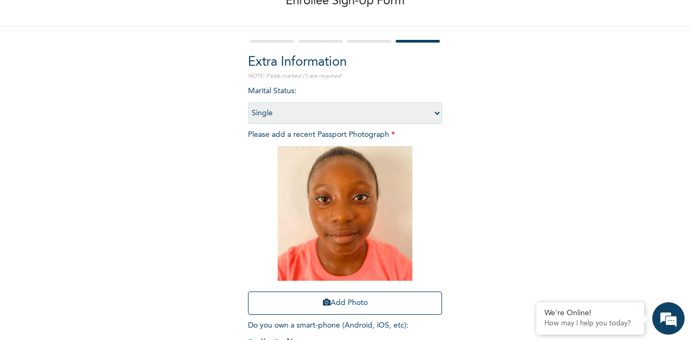
scroll to position [133, 0]
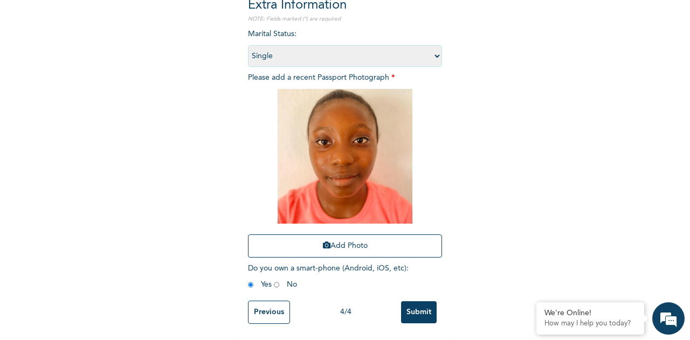
click at [415, 303] on input "Submit" at bounding box center [419, 312] width 36 height 22
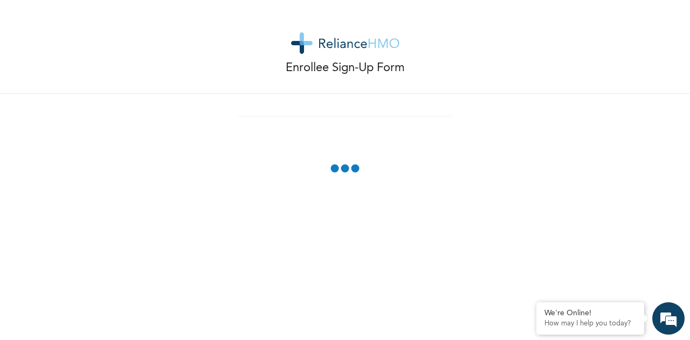
scroll to position [0, 0]
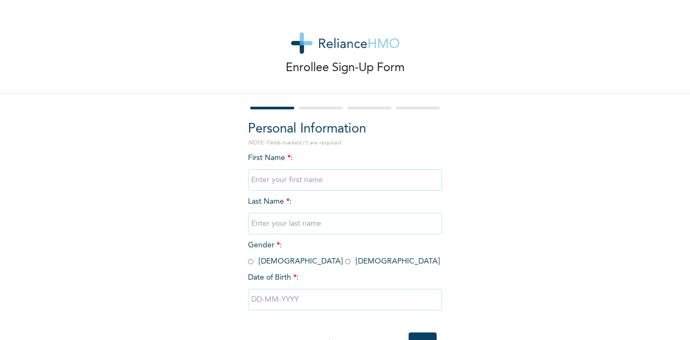
click at [300, 175] on input "text" at bounding box center [345, 180] width 194 height 22
type input "BLOSSOM OLACHI"
click at [283, 225] on input "text" at bounding box center [345, 224] width 194 height 22
type input "BUDDY"
click at [345, 263] on input "radio" at bounding box center [347, 262] width 5 height 10
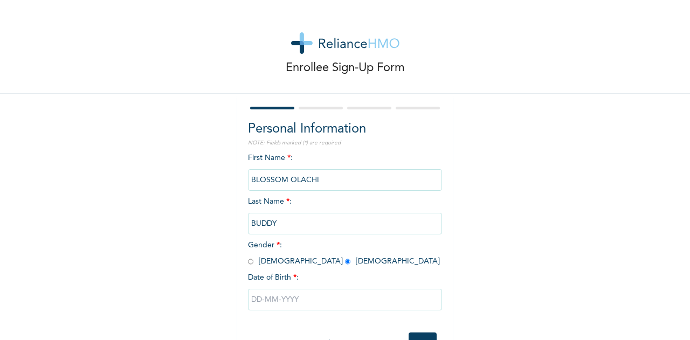
radio input "true"
click at [274, 297] on input "text" at bounding box center [345, 300] width 194 height 22
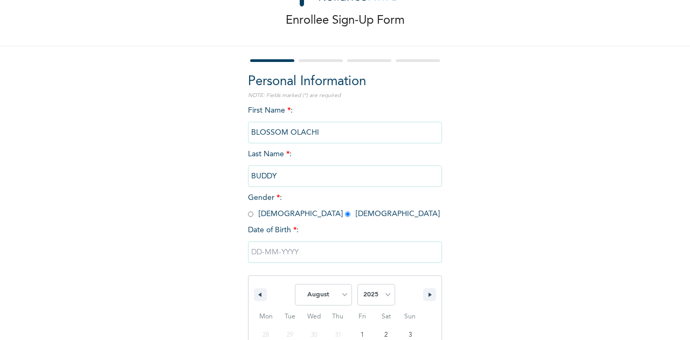
scroll to position [150, 0]
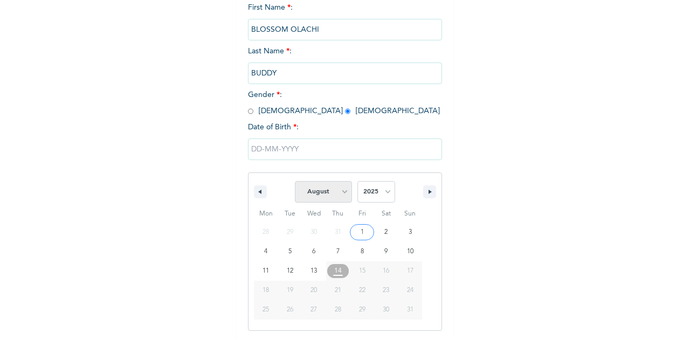
click at [337, 193] on select "January February March April May June July August September October November De…" at bounding box center [323, 192] width 57 height 22
select select "0"
click at [295, 182] on select "January February March April May June July August September October November De…" at bounding box center [323, 192] width 57 height 22
type input "[DATE]"
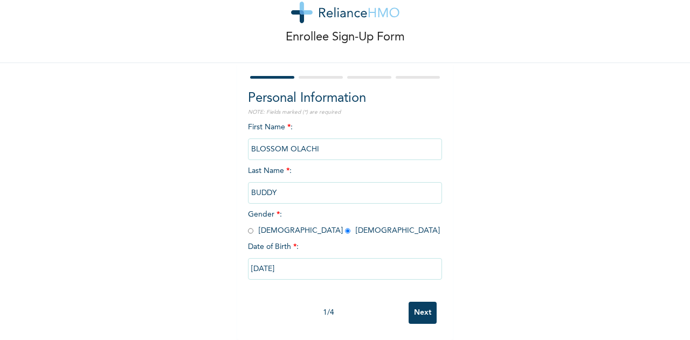
click at [415, 306] on input "Next" at bounding box center [423, 313] width 28 height 22
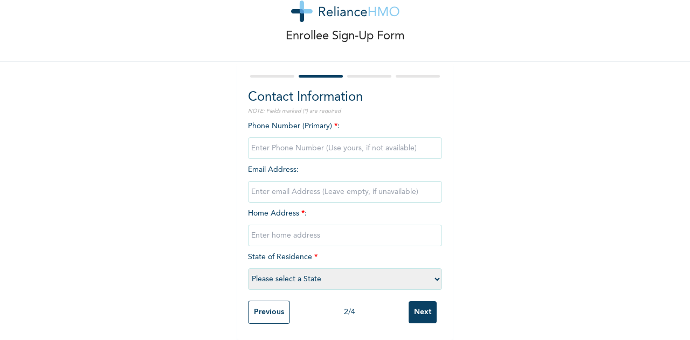
click at [285, 148] on input "phone" at bounding box center [345, 148] width 194 height 22
type input "08062824996"
click at [270, 186] on input "email" at bounding box center [345, 192] width 194 height 22
type input "[EMAIL_ADDRESS][DOMAIN_NAME]"
click at [260, 230] on input "text" at bounding box center [345, 236] width 194 height 22
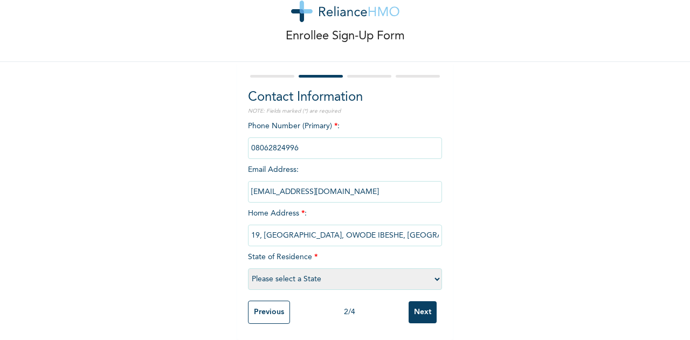
scroll to position [0, 25]
type input "FLAT 19, [GEOGRAPHIC_DATA], OWODE IBESHE, [GEOGRAPHIC_DATA]"
click at [312, 268] on select "Please select a State [PERSON_NAME] (FCT) [PERSON_NAME] Ibom [GEOGRAPHIC_DATA] …" at bounding box center [345, 279] width 194 height 22
select select "25"
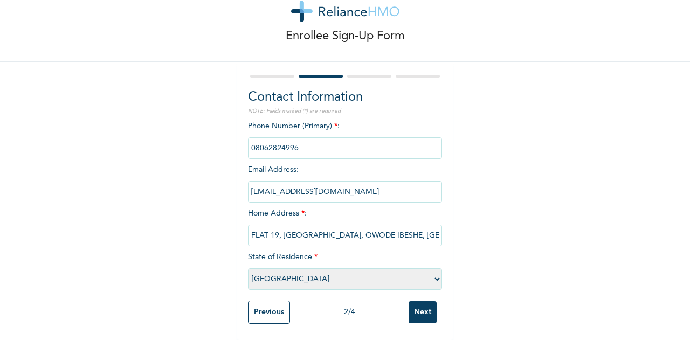
click at [248, 268] on select "Please select a State [PERSON_NAME] (FCT) [PERSON_NAME] Ibom [GEOGRAPHIC_DATA] …" at bounding box center [345, 279] width 194 height 22
click at [413, 303] on input "Next" at bounding box center [423, 312] width 28 height 22
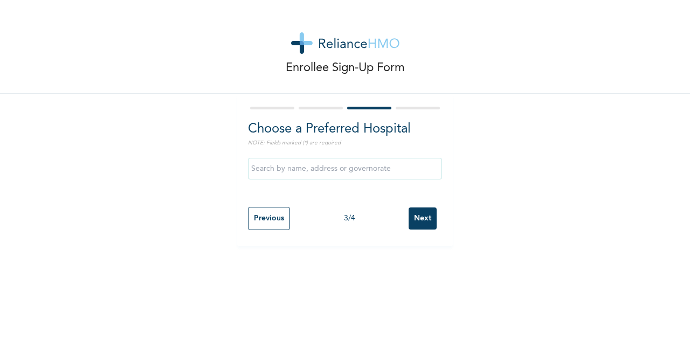
click at [333, 170] on input "text" at bounding box center [345, 169] width 194 height 22
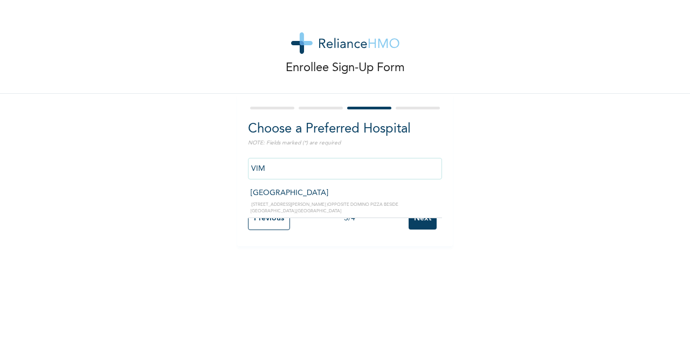
type input "[GEOGRAPHIC_DATA]"
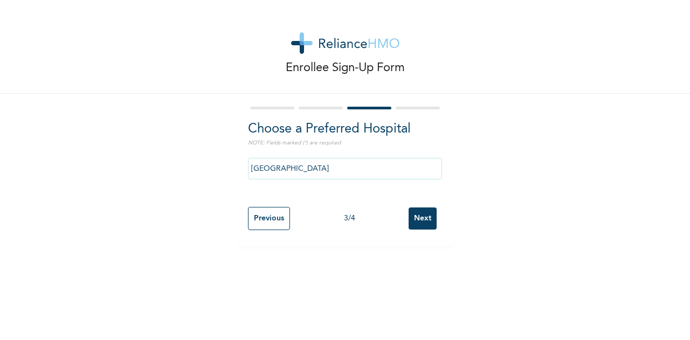
click at [411, 214] on input "Next" at bounding box center [423, 218] width 28 height 22
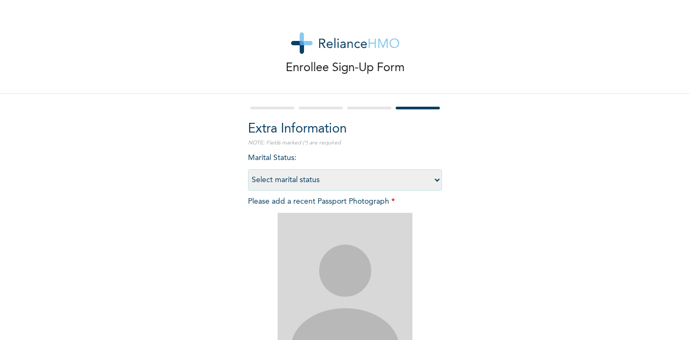
click at [334, 184] on select "Select marital status [DEMOGRAPHIC_DATA] Married [DEMOGRAPHIC_DATA] Widow/[DEMO…" at bounding box center [345, 180] width 194 height 22
select select "1"
click at [248, 169] on select "Select marital status [DEMOGRAPHIC_DATA] Married [DEMOGRAPHIC_DATA] Widow/[DEMO…" at bounding box center [345, 180] width 194 height 22
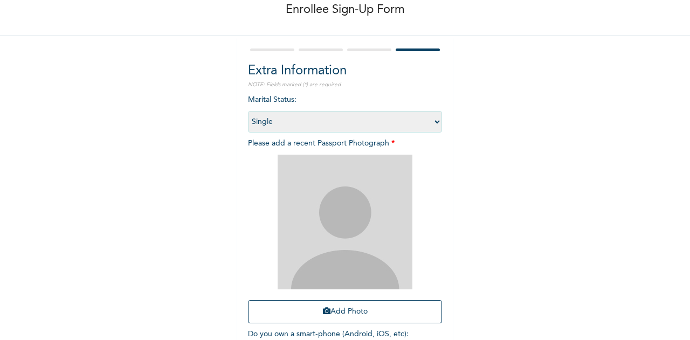
scroll to position [108, 0]
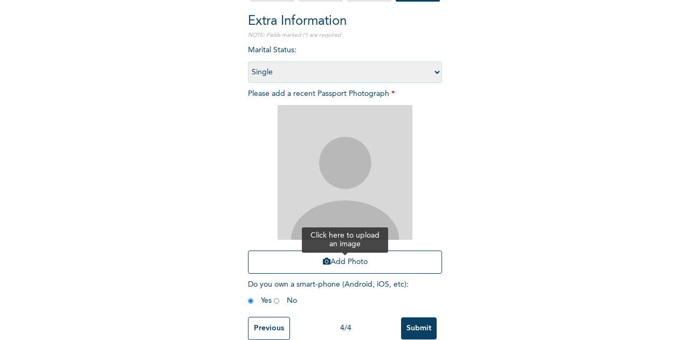
click at [356, 265] on button "Add Photo" at bounding box center [345, 262] width 194 height 23
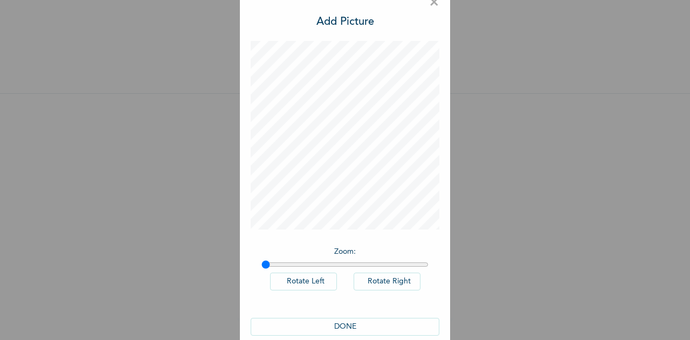
scroll to position [36, 0]
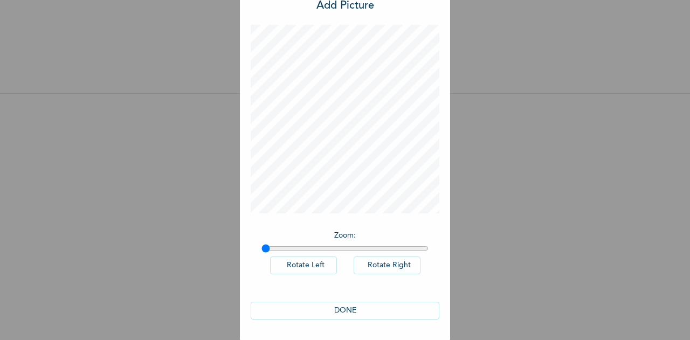
click at [367, 309] on button "DONE" at bounding box center [345, 311] width 189 height 18
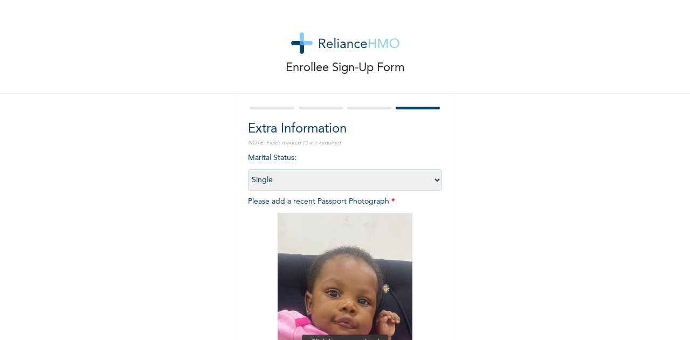
scroll to position [133, 0]
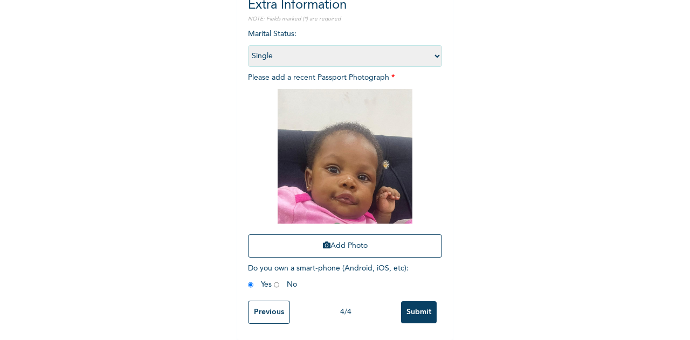
click at [414, 301] on input "Submit" at bounding box center [419, 312] width 36 height 22
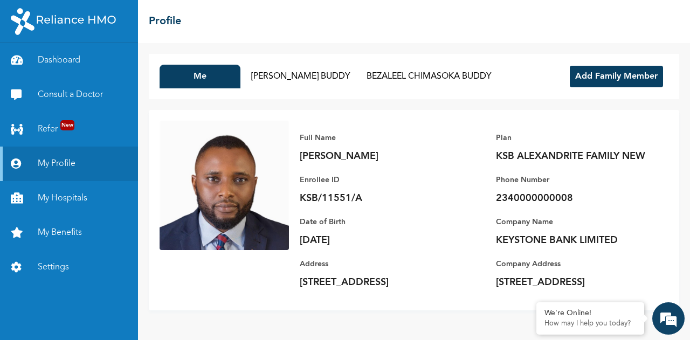
click at [601, 74] on button "Add Family Member" at bounding box center [616, 77] width 93 height 22
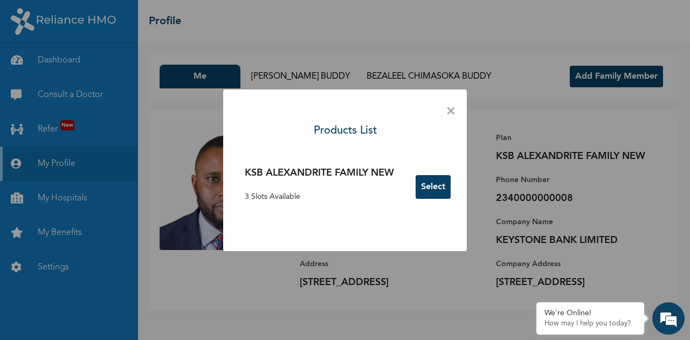
click at [446, 184] on button "Select" at bounding box center [433, 187] width 35 height 24
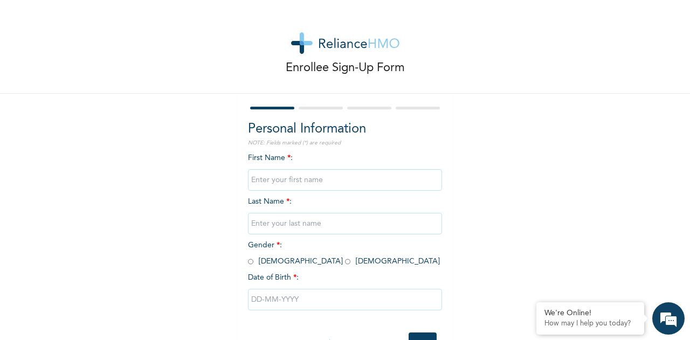
click at [268, 182] on input "text" at bounding box center [345, 180] width 194 height 22
type input "b"
type input "N"
type input "BLOSSOM OLACHI"
type input "BUDDY"
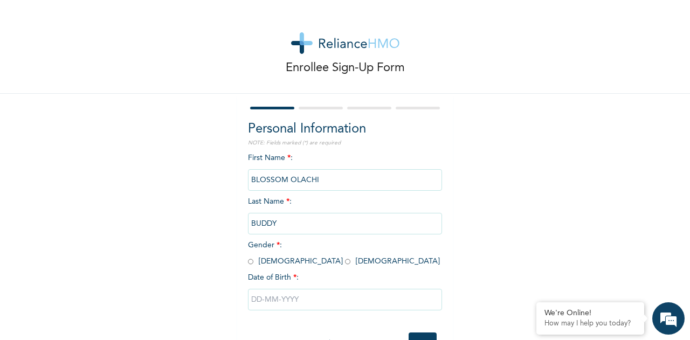
click at [345, 262] on input "radio" at bounding box center [347, 262] width 5 height 10
radio input "true"
click at [280, 294] on input "text" at bounding box center [345, 300] width 194 height 22
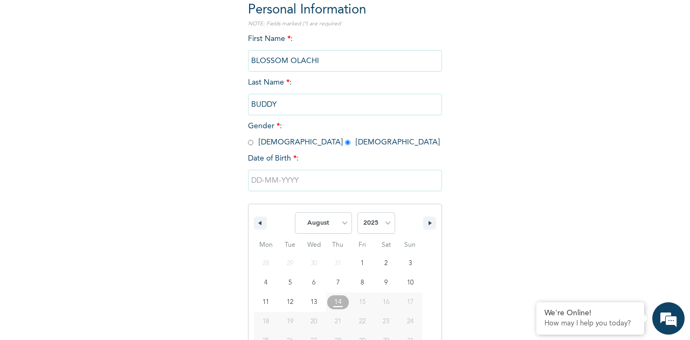
scroll to position [150, 0]
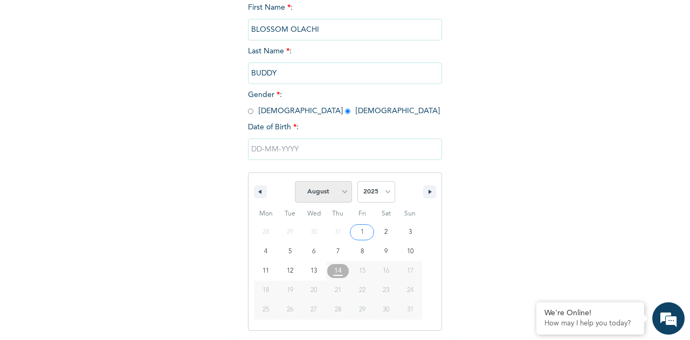
click at [334, 195] on select "January February March April May June July August September October November De…" at bounding box center [323, 192] width 57 height 22
click at [295, 182] on select "January February March April May June July August September October November De…" at bounding box center [323, 192] width 57 height 22
click at [332, 189] on select "January February March April May June July August September October November De…" at bounding box center [323, 192] width 57 height 22
select select "0"
click at [295, 182] on select "January February March April May June July August September October November De…" at bounding box center [323, 192] width 57 height 22
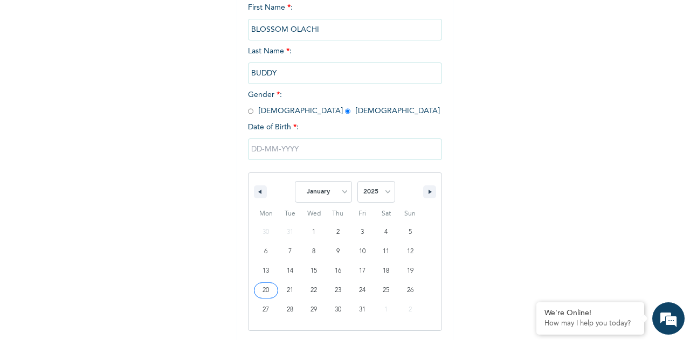
type input "[DATE]"
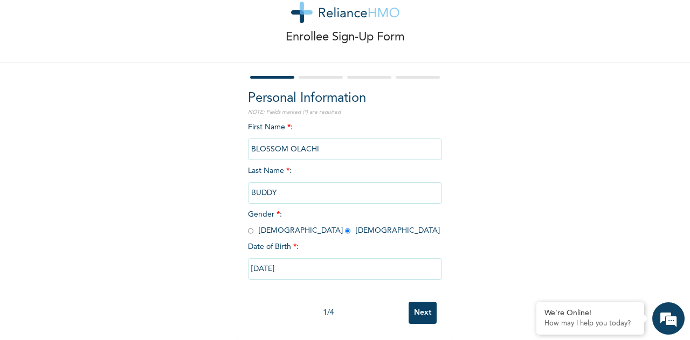
scroll to position [40, 0]
click at [409, 306] on input "Next" at bounding box center [423, 313] width 28 height 22
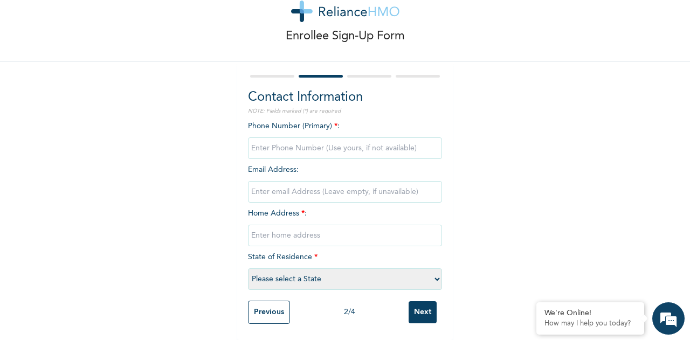
click at [294, 147] on input "phone" at bounding box center [345, 148] width 194 height 22
type input "08062824996"
click at [286, 181] on input "email" at bounding box center [345, 192] width 194 height 22
type input "[EMAIL_ADDRESS][DOMAIN_NAME]"
click at [273, 232] on input "text" at bounding box center [345, 236] width 194 height 22
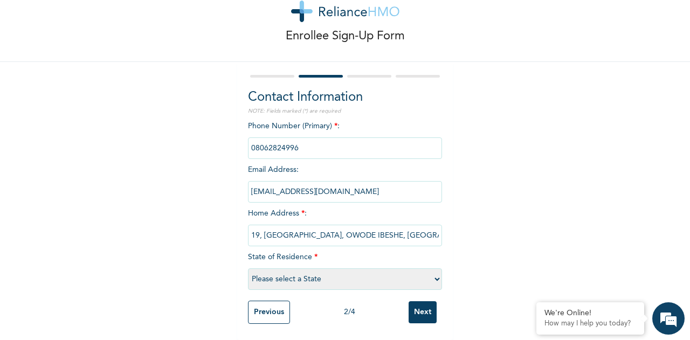
scroll to position [0, 23]
type input "FLAT19, [GEOGRAPHIC_DATA], OWODE IBESHE, [GEOGRAPHIC_DATA]"
click at [340, 283] on div "Phone Number (Primary) * : Email Address : [EMAIL_ADDRESS][DOMAIN_NAME] Home Ad…" at bounding box center [345, 208] width 194 height 175
click at [342, 272] on select "Please select a State [PERSON_NAME] (FCT) [PERSON_NAME] Ibom [GEOGRAPHIC_DATA] …" at bounding box center [345, 279] width 194 height 22
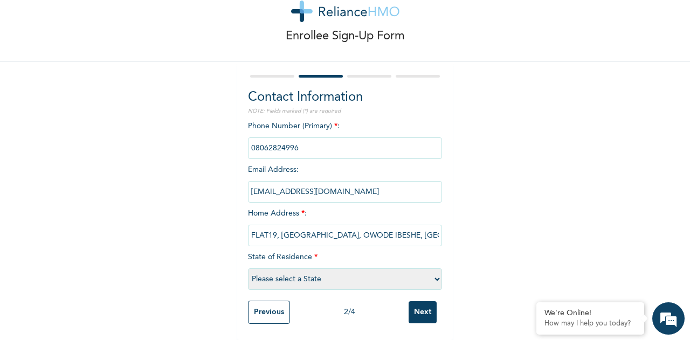
select select "25"
click at [248, 268] on select "Please select a State [PERSON_NAME] (FCT) [PERSON_NAME] Ibom [GEOGRAPHIC_DATA] …" at bounding box center [345, 279] width 194 height 22
click at [419, 303] on input "Next" at bounding box center [423, 312] width 28 height 22
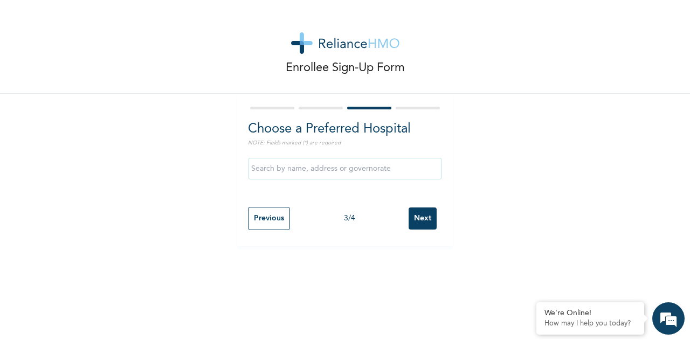
click at [299, 170] on input "text" at bounding box center [345, 169] width 194 height 22
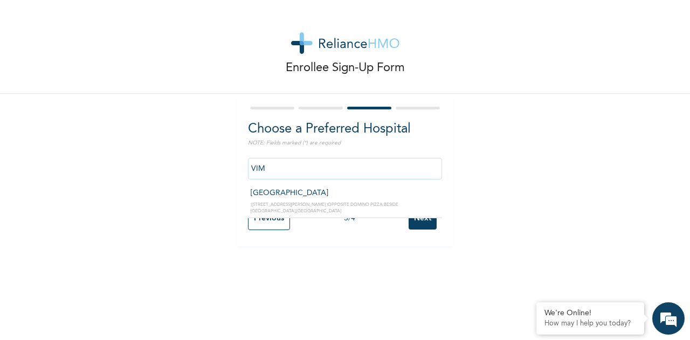
type input "[GEOGRAPHIC_DATA]"
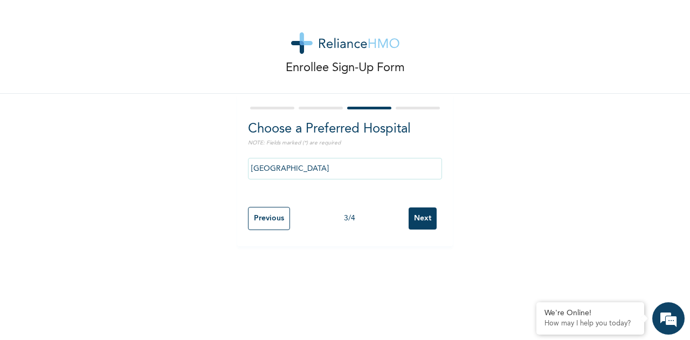
click at [422, 217] on input "Next" at bounding box center [423, 218] width 28 height 22
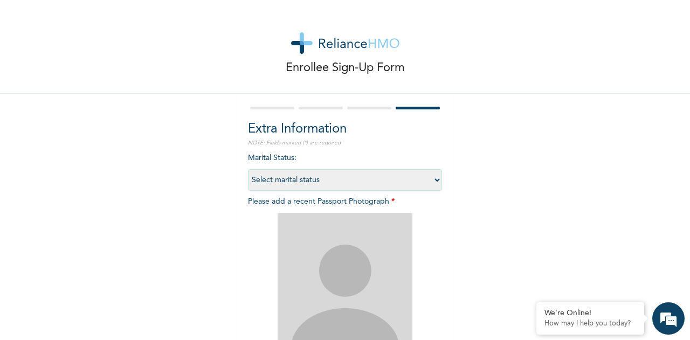
click at [314, 185] on select "Select marital status [DEMOGRAPHIC_DATA] Married [DEMOGRAPHIC_DATA] Widow/[DEMO…" at bounding box center [345, 180] width 194 height 22
select select "1"
click at [248, 169] on select "Select marital status [DEMOGRAPHIC_DATA] Married [DEMOGRAPHIC_DATA] Widow/[DEMO…" at bounding box center [345, 180] width 194 height 22
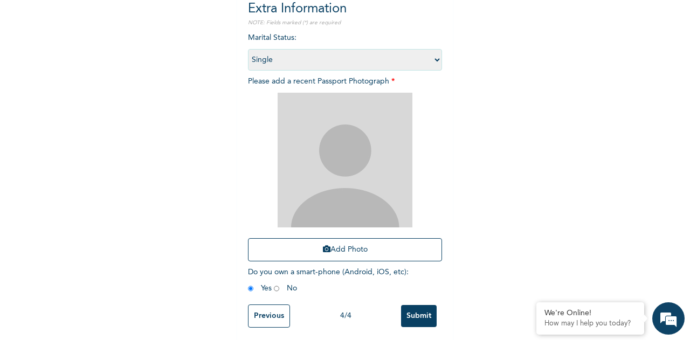
scroll to position [133, 0]
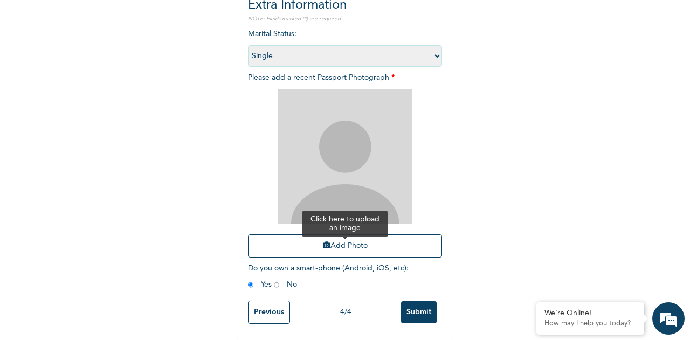
click at [358, 237] on button "Add Photo" at bounding box center [345, 245] width 194 height 23
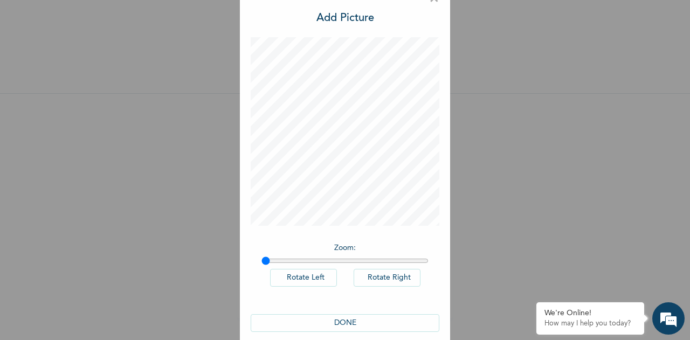
scroll to position [36, 0]
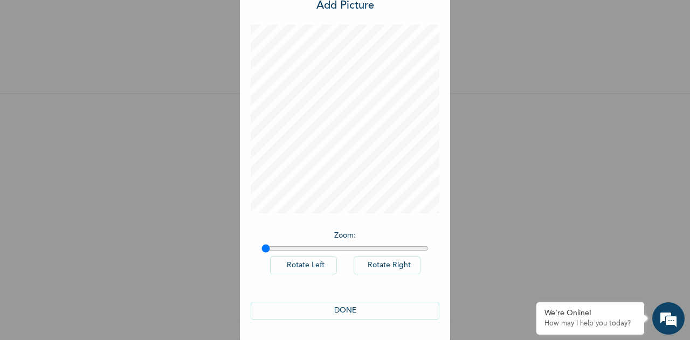
click at [353, 314] on button "DONE" at bounding box center [345, 311] width 189 height 18
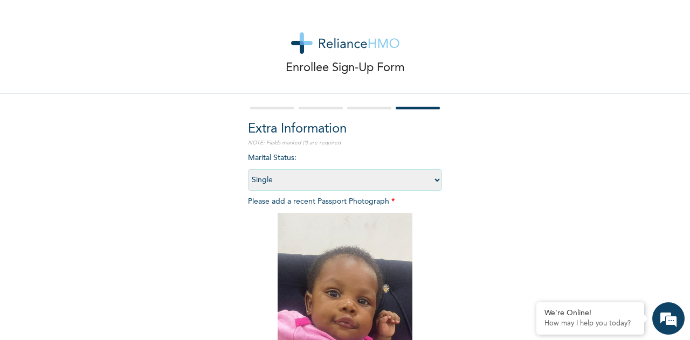
scroll to position [133, 0]
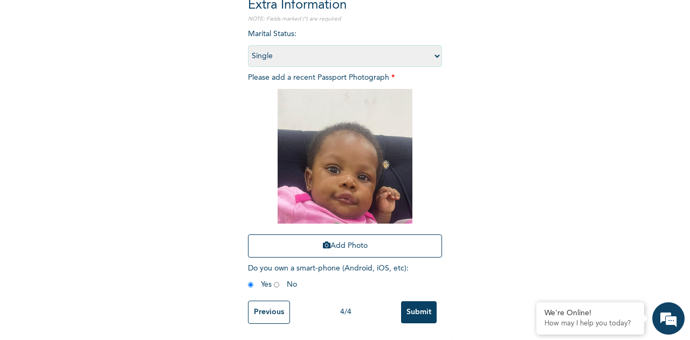
click at [413, 302] on input "Submit" at bounding box center [419, 312] width 36 height 22
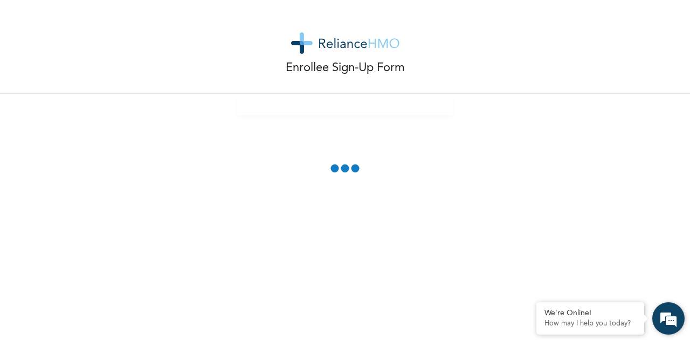
click at [664, 316] on em at bounding box center [668, 318] width 29 height 29
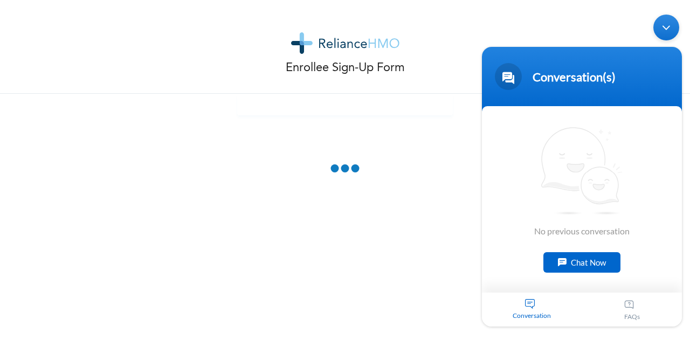
click at [594, 261] on div "Chat Now" at bounding box center [581, 262] width 77 height 20
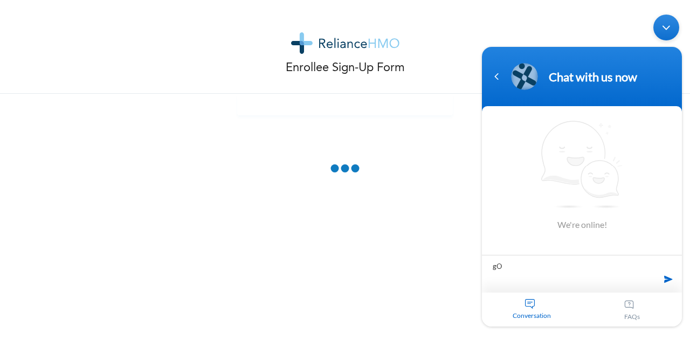
type textarea "g"
type textarea "Good morning"
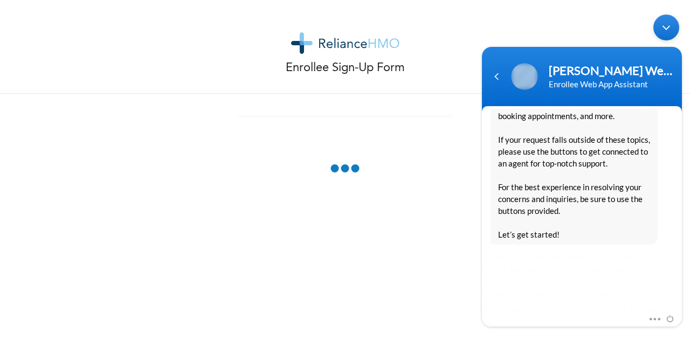
scroll to position [286, 0]
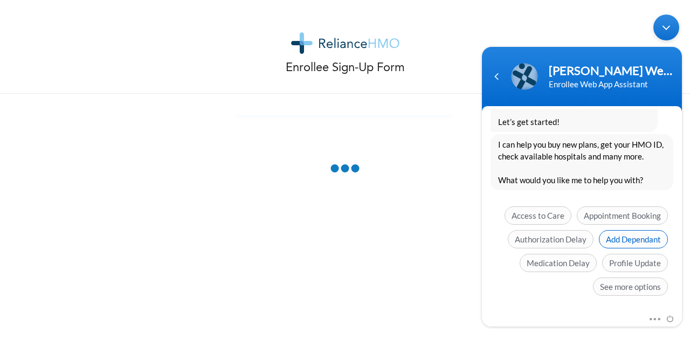
click at [624, 234] on span "Add Dependant" at bounding box center [633, 239] width 69 height 18
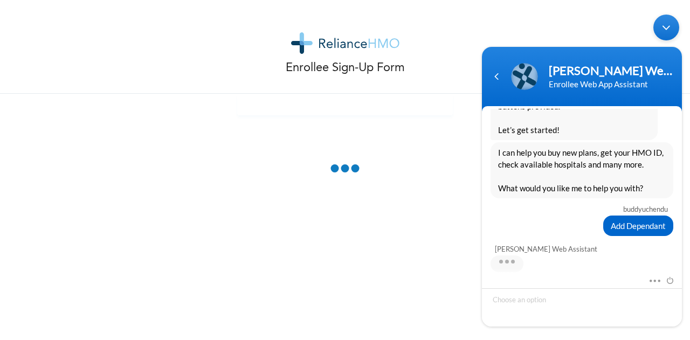
scroll to position [330, 0]
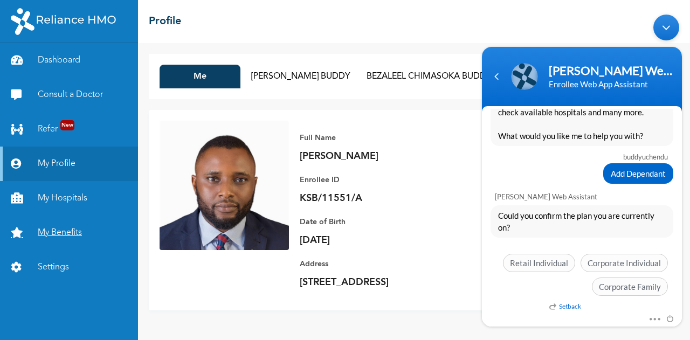
click at [60, 233] on link "My Benefits" at bounding box center [69, 233] width 138 height 34
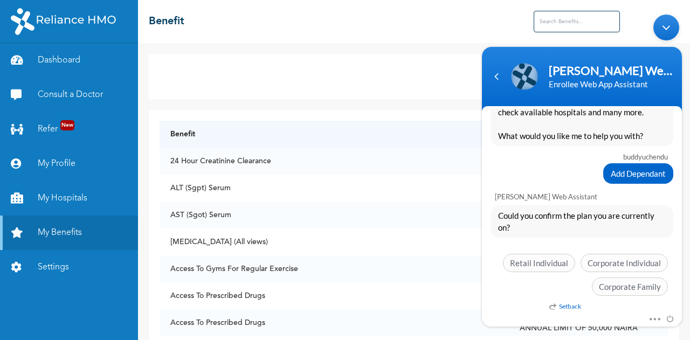
click at [449, 50] on div "Access Secondary Care Benefit Status 24 Hour Creatinine Clearance Covered ALT (…" at bounding box center [414, 191] width 552 height 297
click at [496, 75] on div "Navigation go back" at bounding box center [496, 76] width 16 height 16
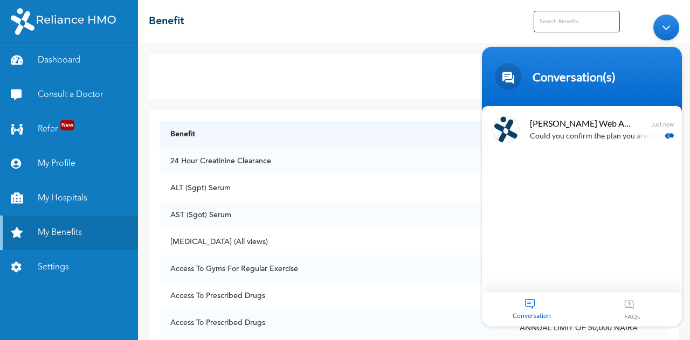
click at [507, 79] on span at bounding box center [508, 76] width 27 height 27
click at [664, 30] on div "Minimize live chat window" at bounding box center [666, 27] width 26 height 26
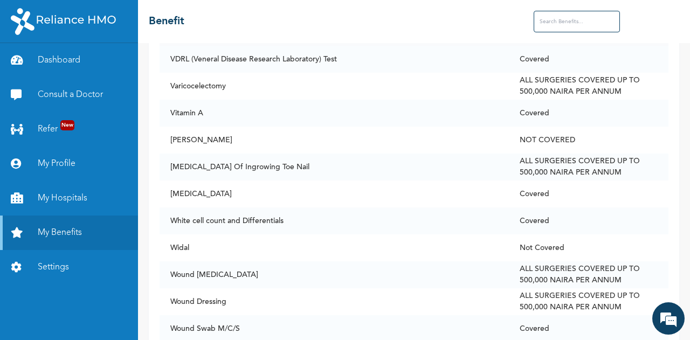
scroll to position [8131, 0]
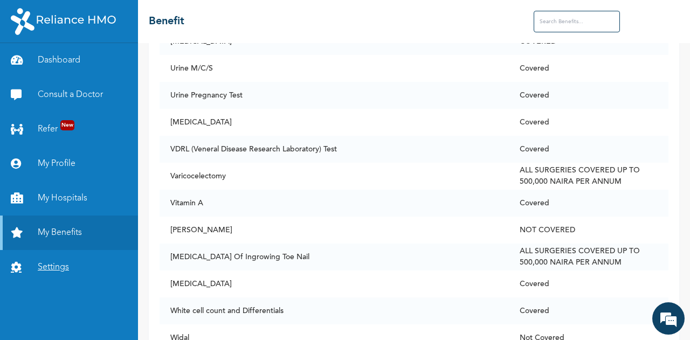
click at [66, 265] on link "Settings" at bounding box center [69, 267] width 138 height 34
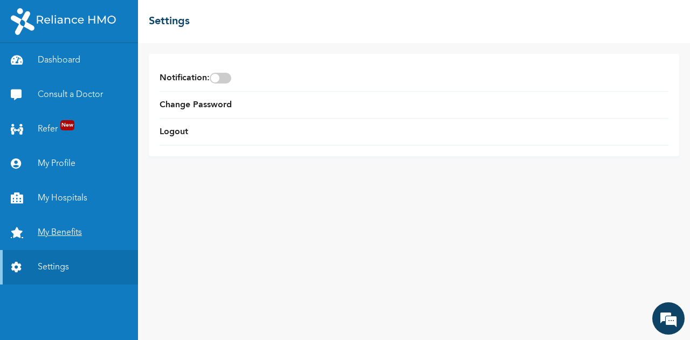
click at [69, 237] on link "My Benefits" at bounding box center [69, 233] width 138 height 34
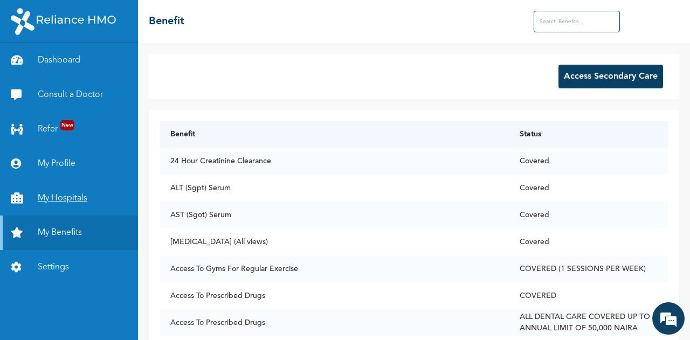
click at [76, 197] on link "My Hospitals" at bounding box center [69, 198] width 138 height 34
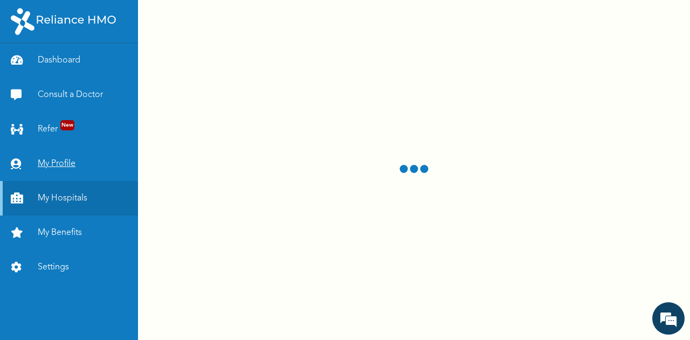
click at [70, 169] on link "My Profile" at bounding box center [69, 164] width 138 height 34
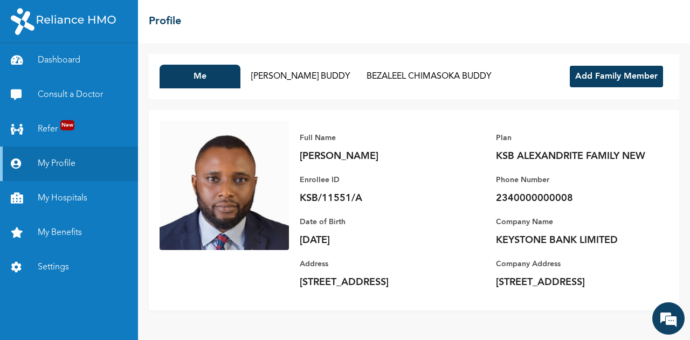
scroll to position [30, 0]
click at [665, 320] on em at bounding box center [668, 318] width 29 height 29
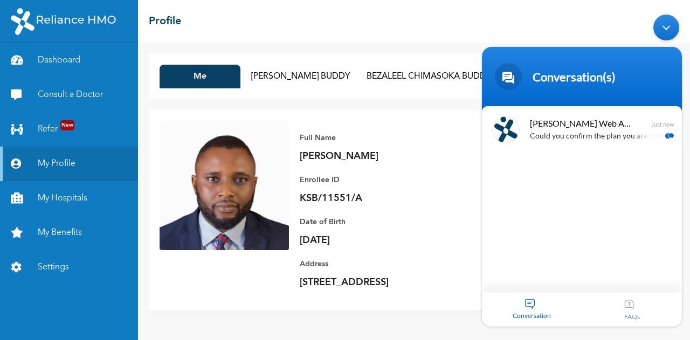
click at [530, 303] on div "Conversation" at bounding box center [532, 309] width 100 height 34
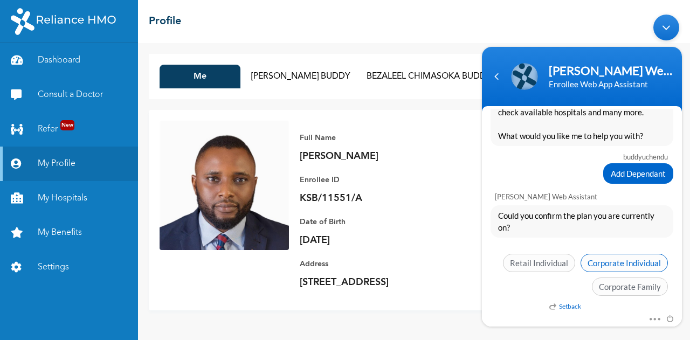
click at [615, 261] on span "Corporate Individual" at bounding box center [623, 262] width 87 height 18
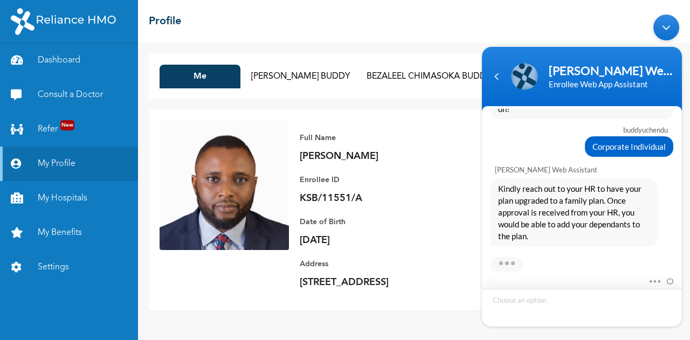
scroll to position [506, 0]
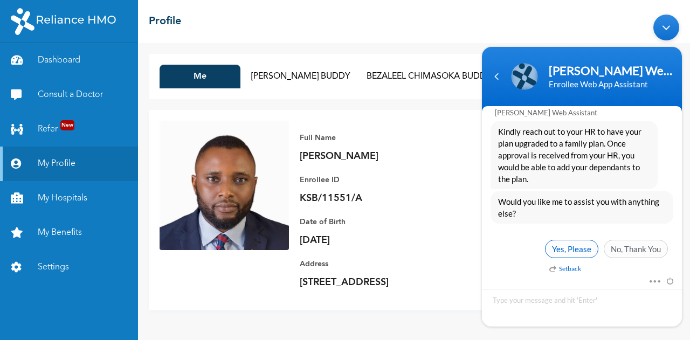
click at [578, 247] on span "Yes, Please" at bounding box center [571, 248] width 53 height 18
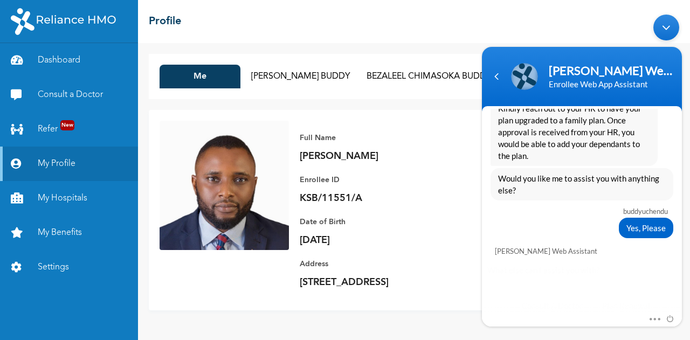
scroll to position [617, 0]
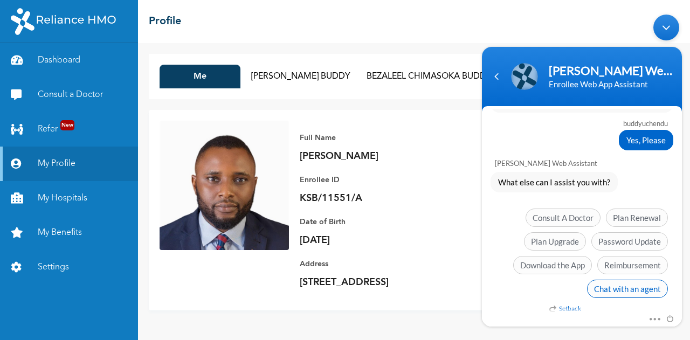
click at [602, 287] on span "Chat with an agent" at bounding box center [627, 288] width 81 height 18
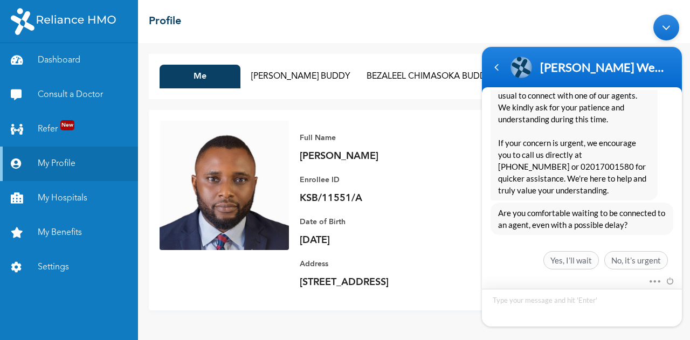
scroll to position [809, 0]
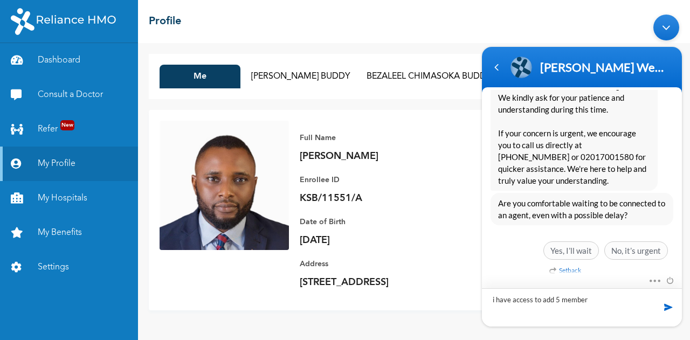
type textarea "i have access to add 5 members"
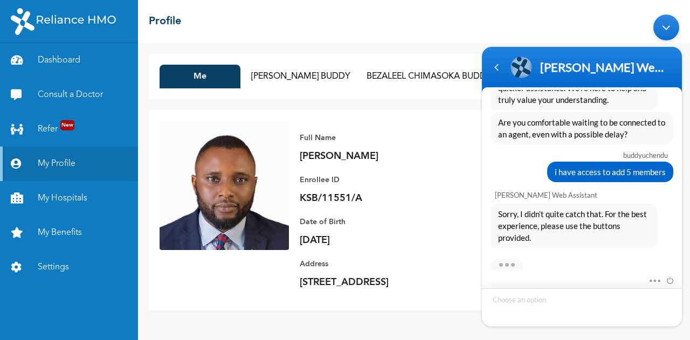
scroll to position [947, 0]
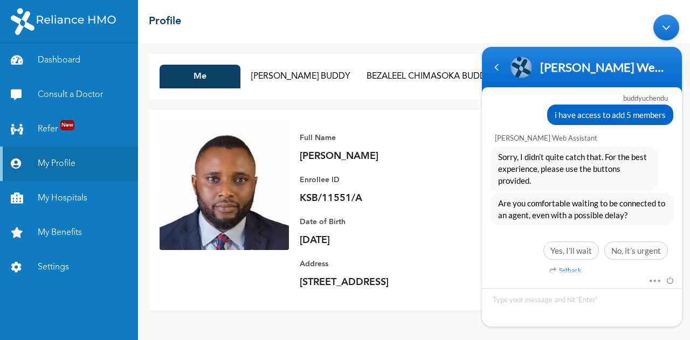
click at [664, 25] on div "Minimize live chat window" at bounding box center [666, 27] width 26 height 26
